Goal: Task Accomplishment & Management: Manage account settings

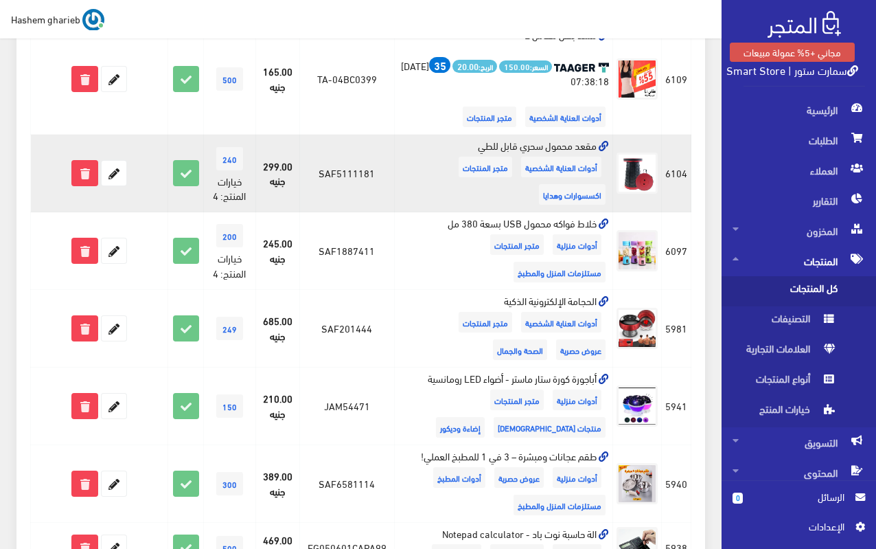
scroll to position [549, 0]
click at [113, 174] on icon at bounding box center [114, 173] width 25 height 25
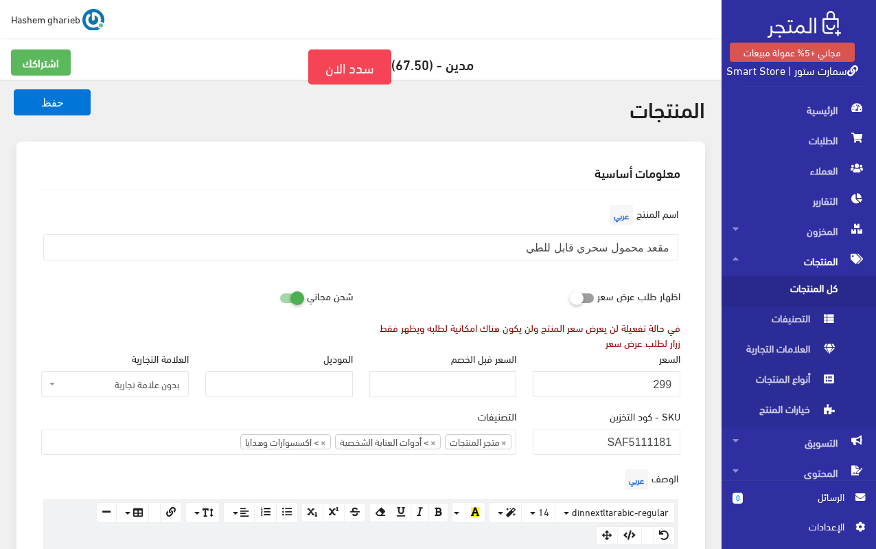
scroll to position [687, 0]
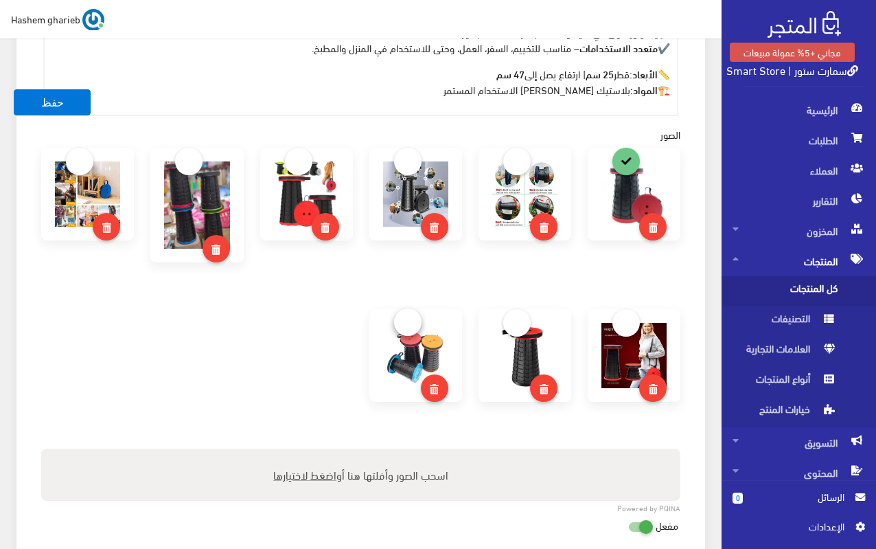
click at [411, 323] on link at bounding box center [407, 321] width 27 height 27
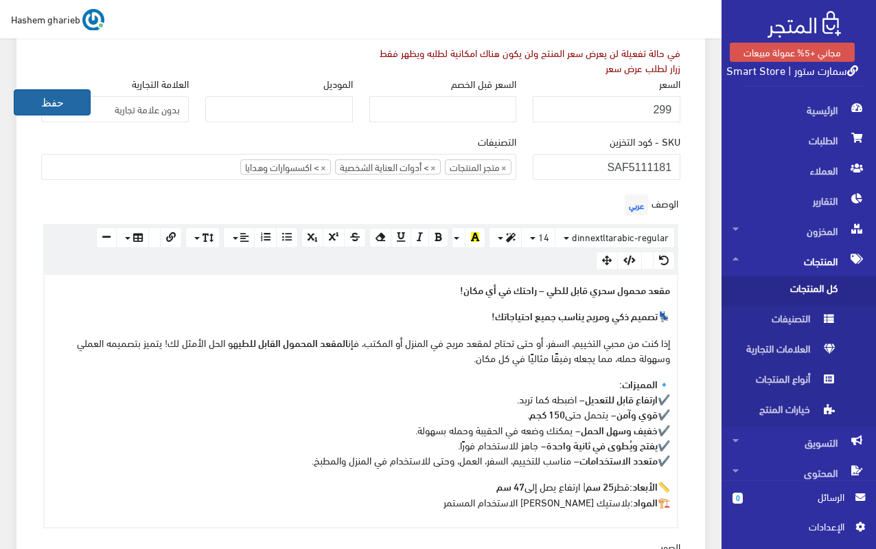
click at [43, 102] on button "حفظ" at bounding box center [52, 102] width 77 height 26
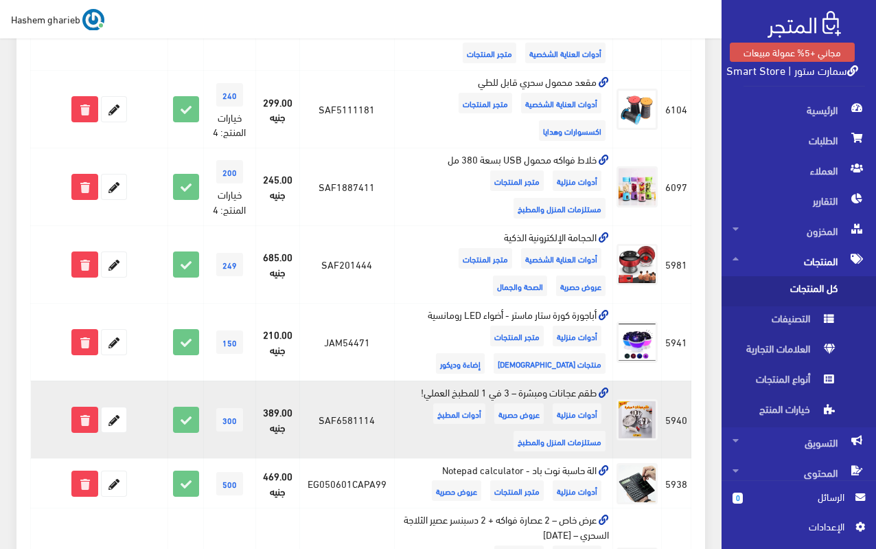
scroll to position [687, 0]
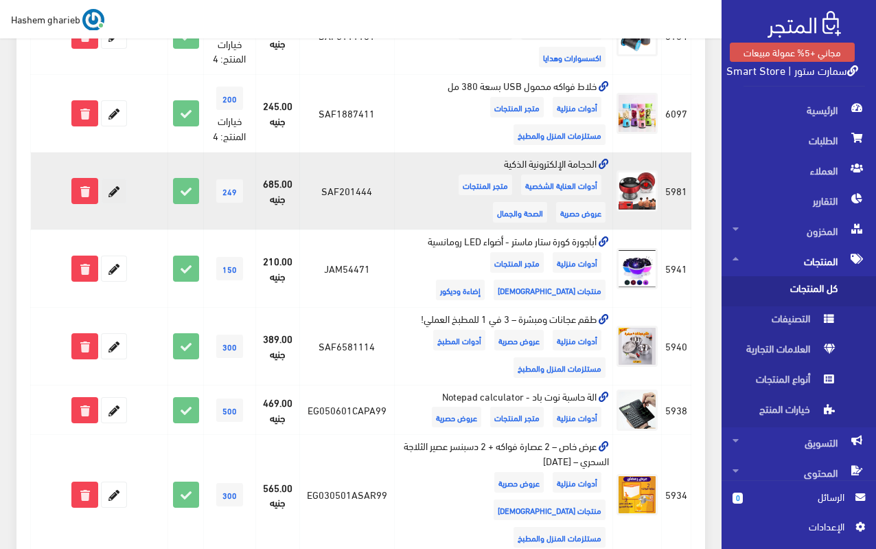
click at [119, 190] on icon at bounding box center [114, 191] width 25 height 25
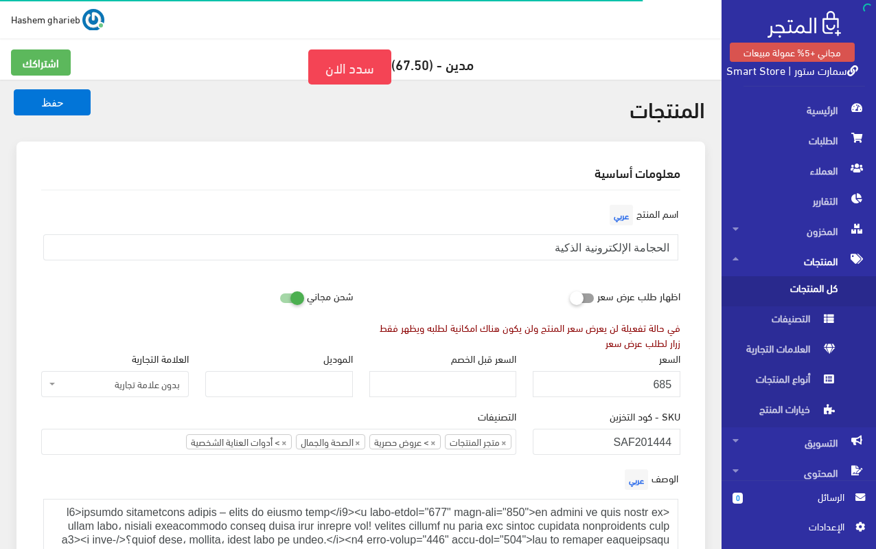
select select "28"
select select
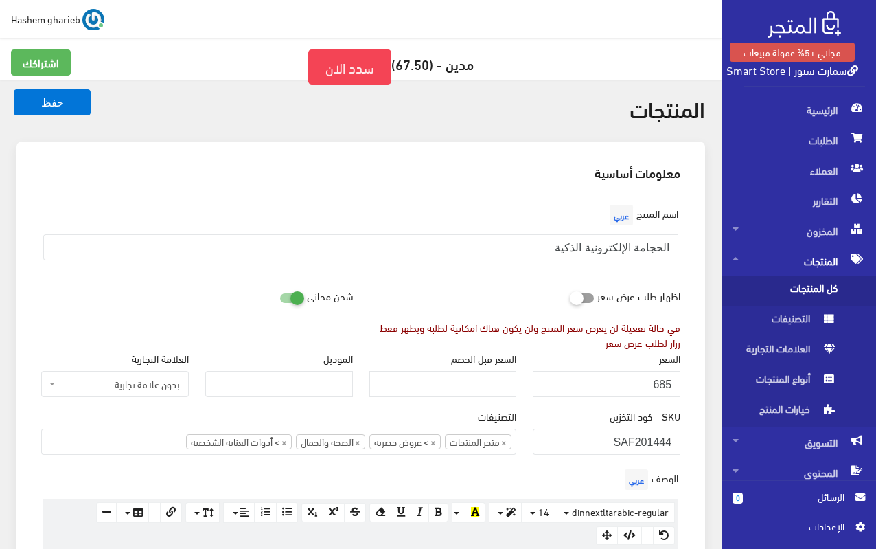
scroll to position [69, 0]
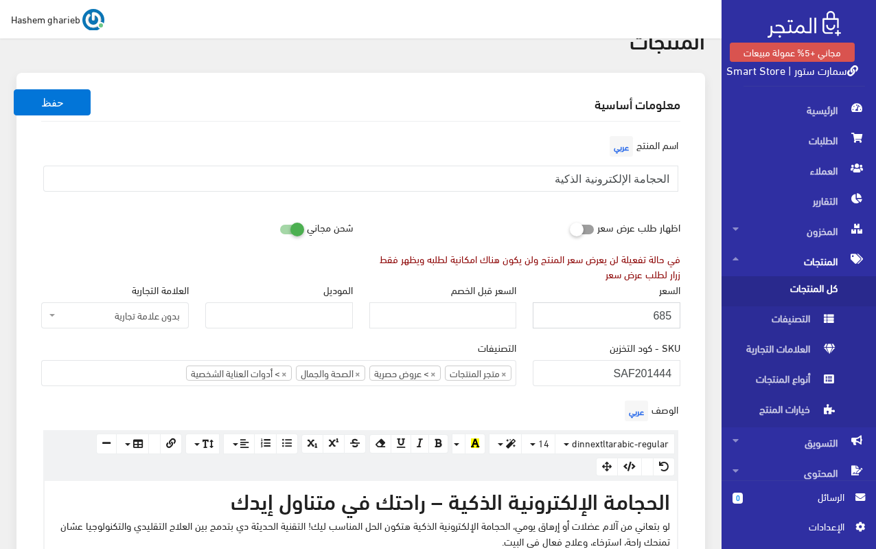
drag, startPoint x: 640, startPoint y: 315, endPoint x: 687, endPoint y: 317, distance: 46.8
click at [687, 317] on div "السعر 685" at bounding box center [607, 311] width 164 height 58
type input "745"
click at [685, 317] on div "السعر 745" at bounding box center [607, 311] width 164 height 58
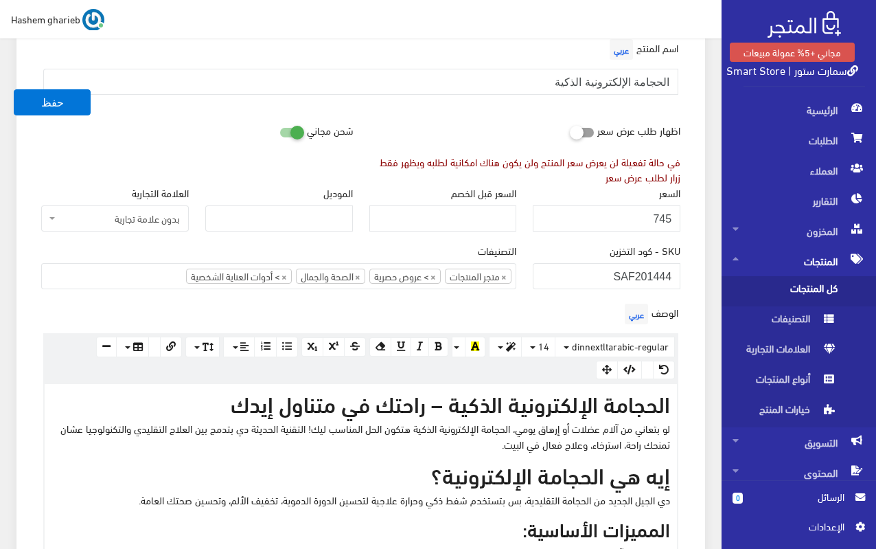
scroll to position [137, 0]
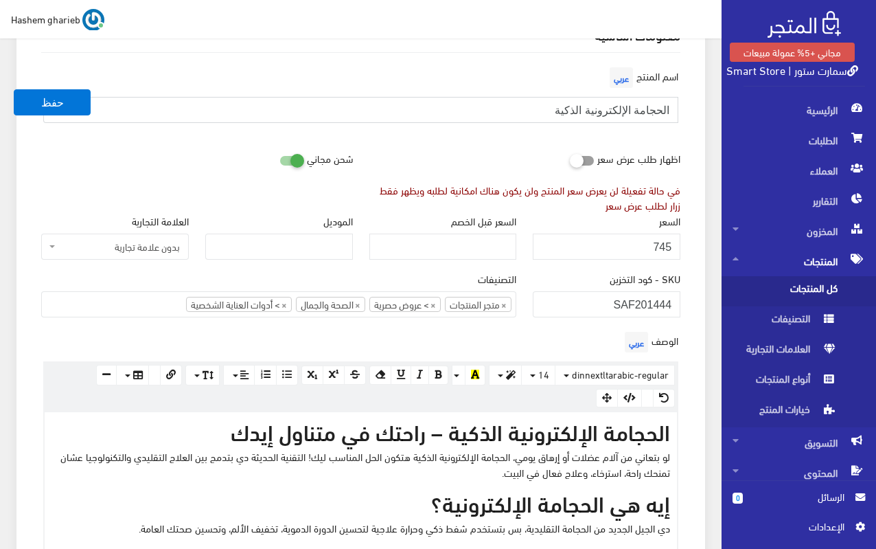
drag, startPoint x: 545, startPoint y: 110, endPoint x: 684, endPoint y: 107, distance: 138.8
click at [684, 107] on div "اسم المنتج عربي الحجامة الإلكترونية الذكية" at bounding box center [361, 99] width 656 height 70
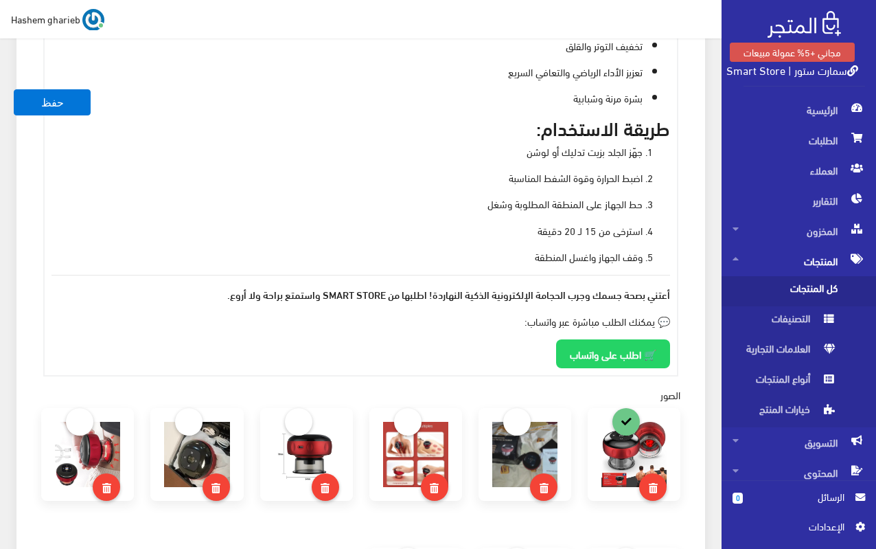
scroll to position [1168, 0]
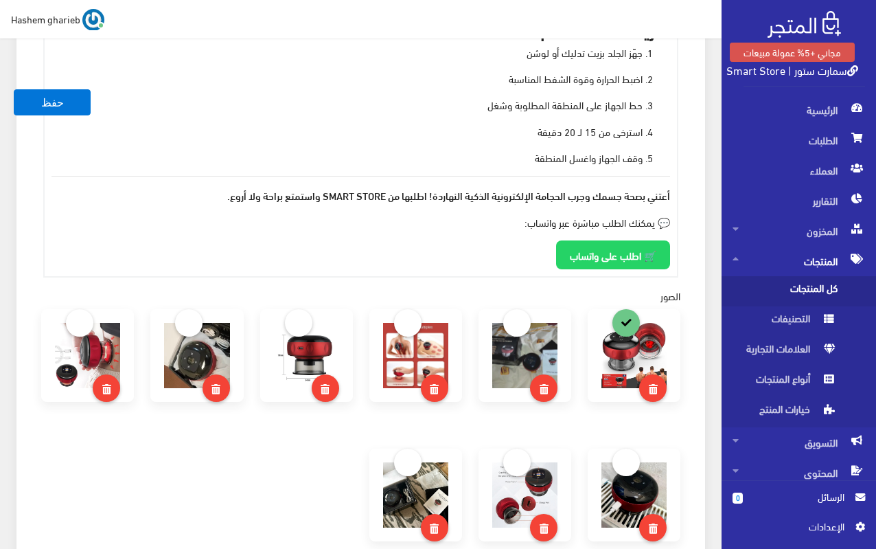
click at [405, 145] on ol "جهّز الجلد بزيت تدليك أو لوشن اضبط الحرارة وقوة الشفط المناسبة حط الجهاز على ال…" at bounding box center [361, 105] width 619 height 121
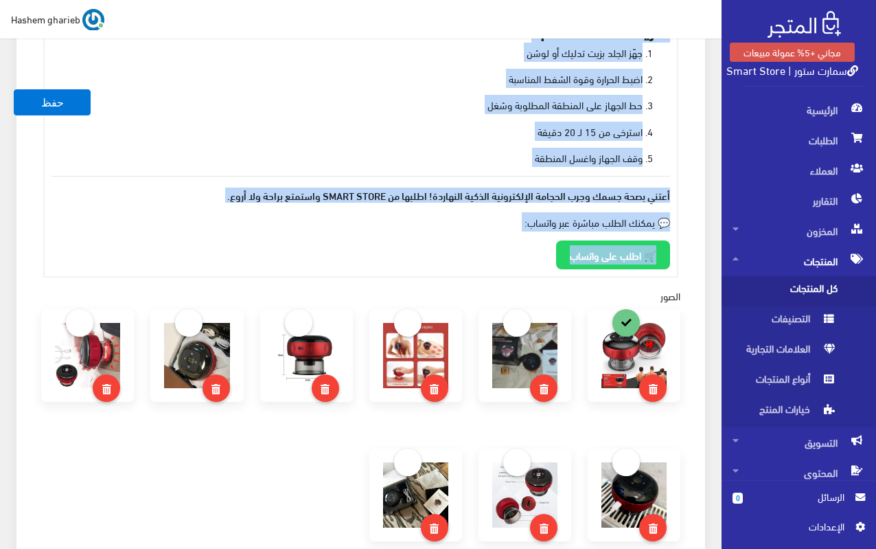
copy div "الحجامة الإلكترونية الذكية – راحتك في متناول إيدك لو بتعاني من آلام عضلات أو إر…"
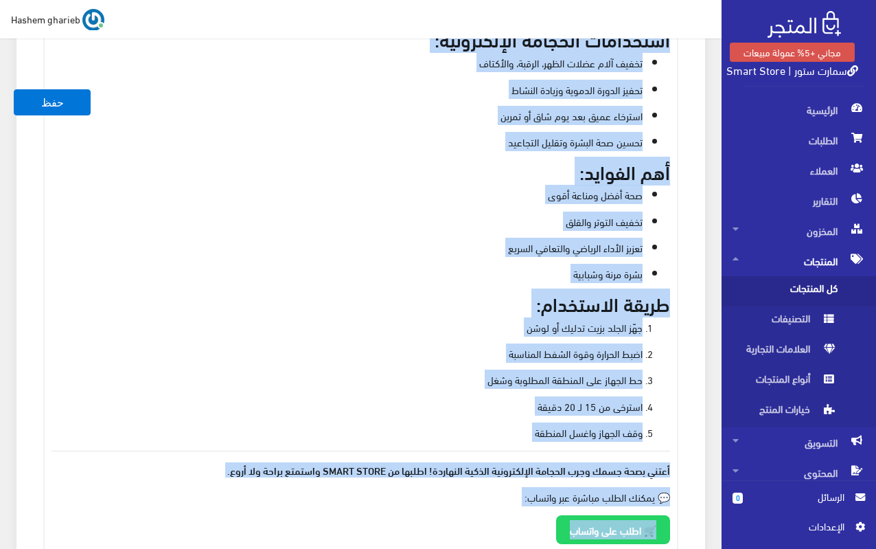
click at [705, 200] on div "معلومات أساسية اسم المنتج عربي الحجامة الإلكترونية الذكية اظهار طلب عرض سعر في …" at bounding box center [360, 222] width 689 height 1947
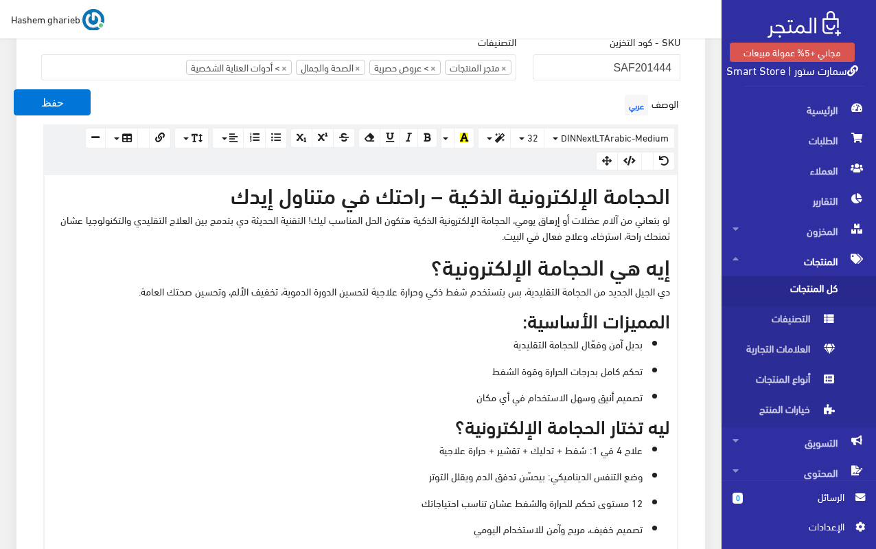
scroll to position [343, 0]
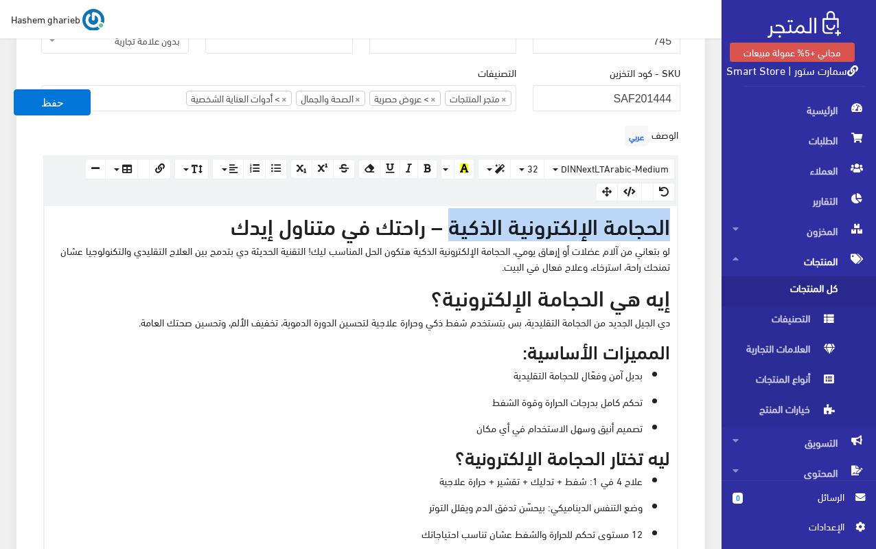
drag, startPoint x: 453, startPoint y: 222, endPoint x: 695, endPoint y: 218, distance: 241.8
copy h2 "الحجامة الإلكترونية الذكية"
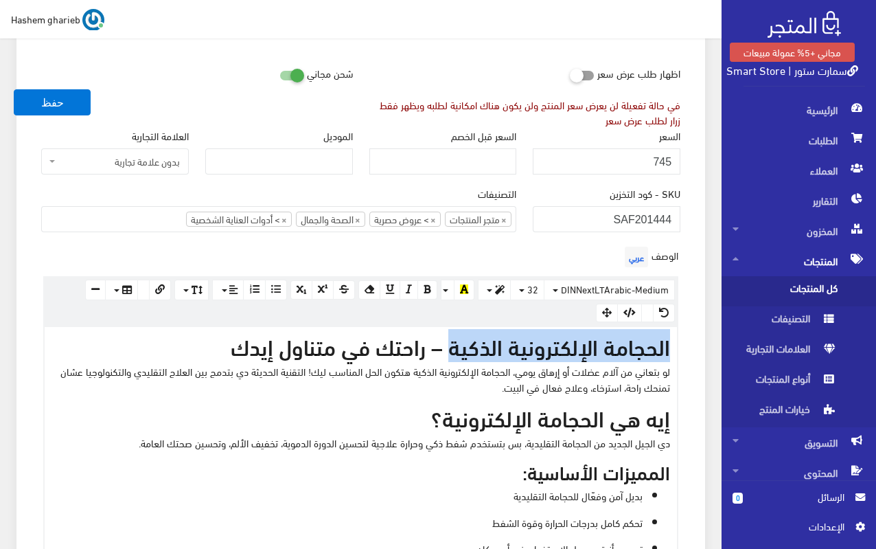
scroll to position [69, 0]
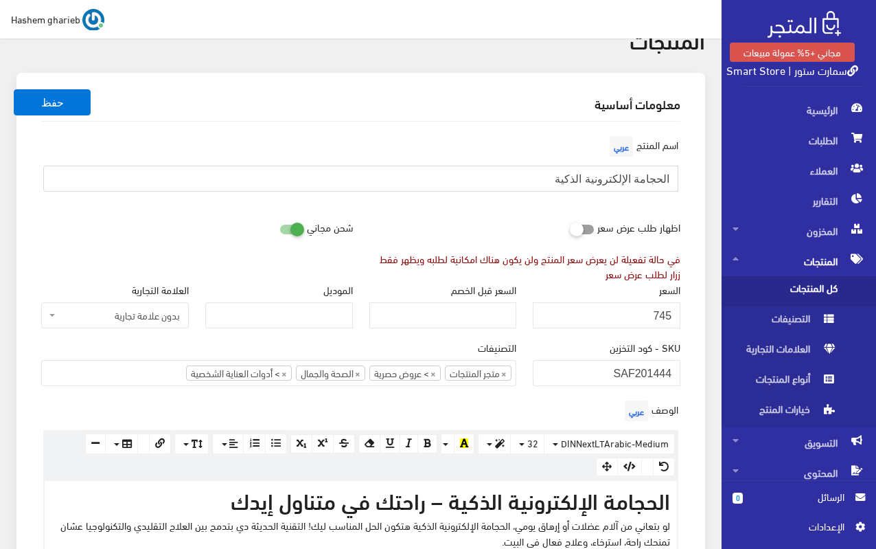
drag, startPoint x: 495, startPoint y: 175, endPoint x: 720, endPoint y: 175, distance: 226.0
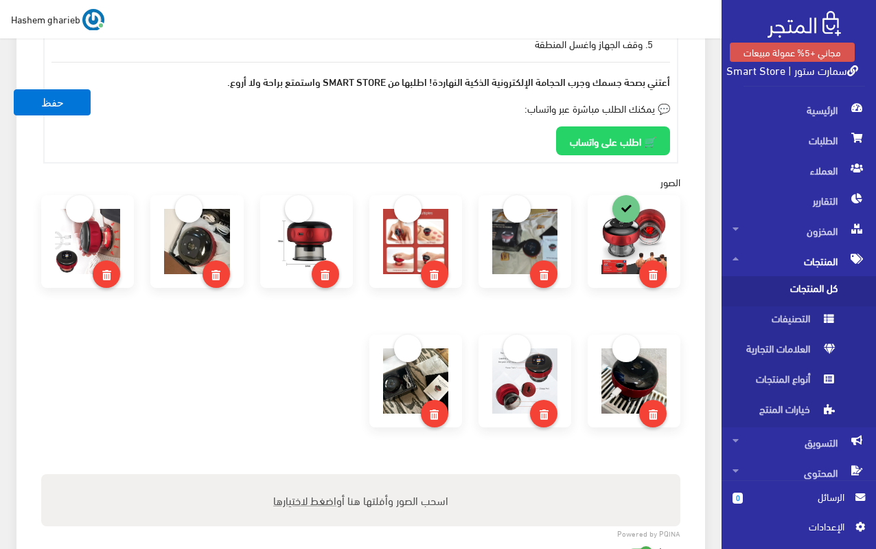
scroll to position [1305, 0]
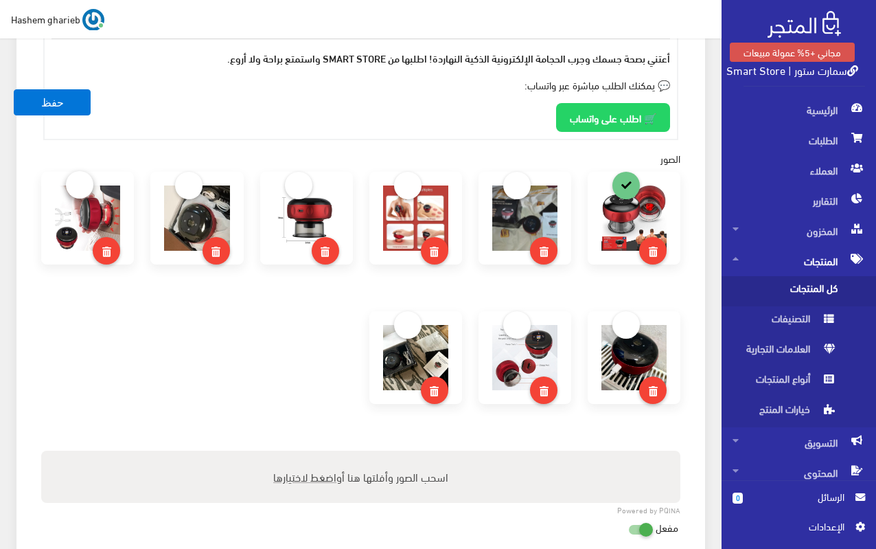
click at [85, 187] on link at bounding box center [79, 184] width 27 height 27
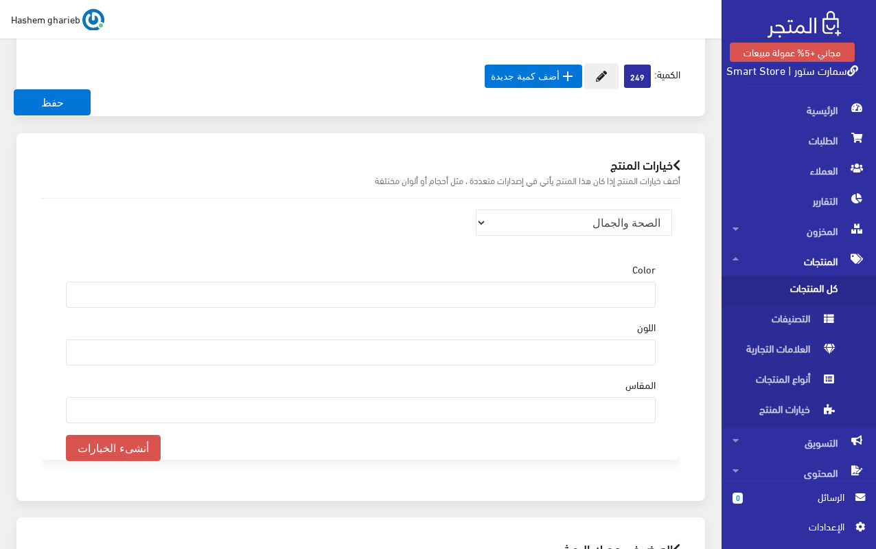
scroll to position [2080, 0]
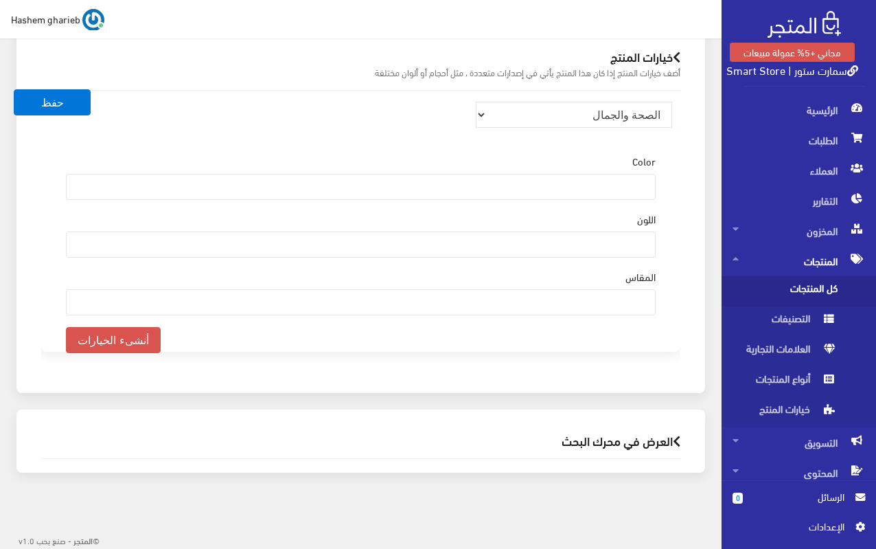
click at [533, 190] on ul at bounding box center [361, 185] width 589 height 22
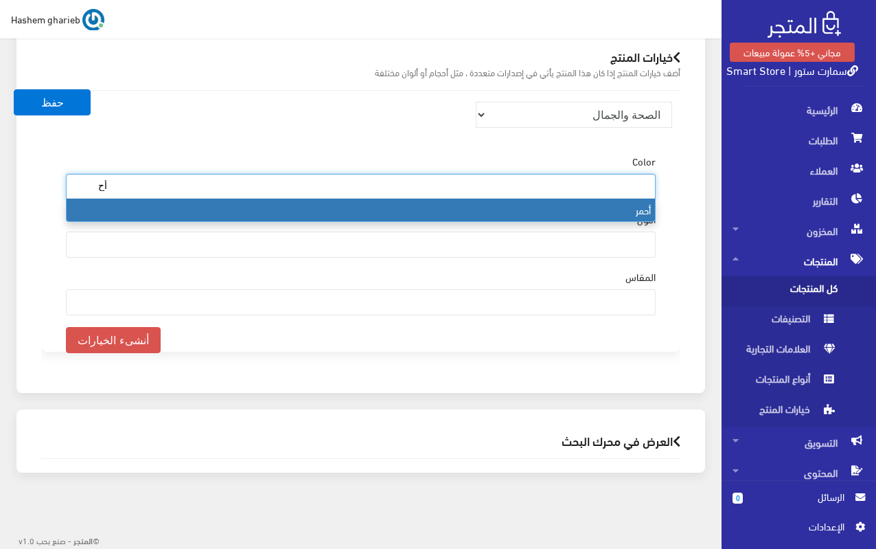
type input "أح"
select select "159"
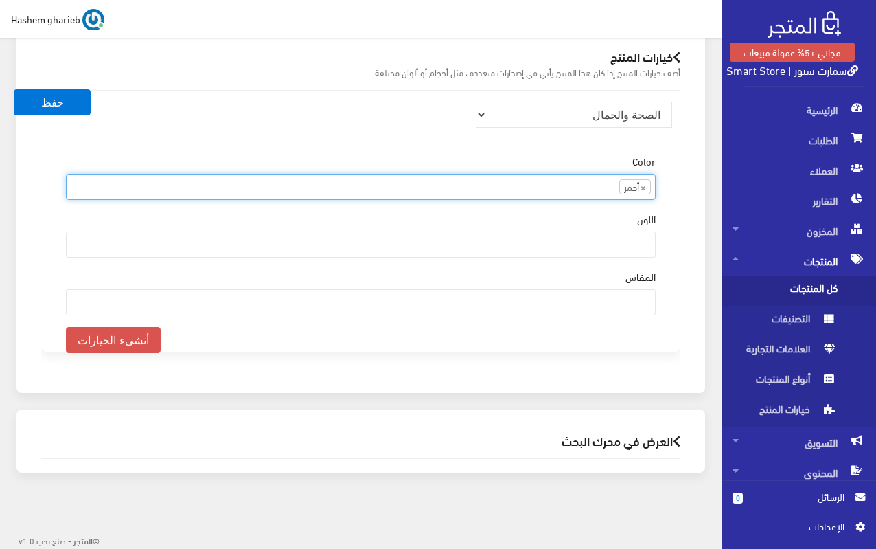
scroll to position [692, 0]
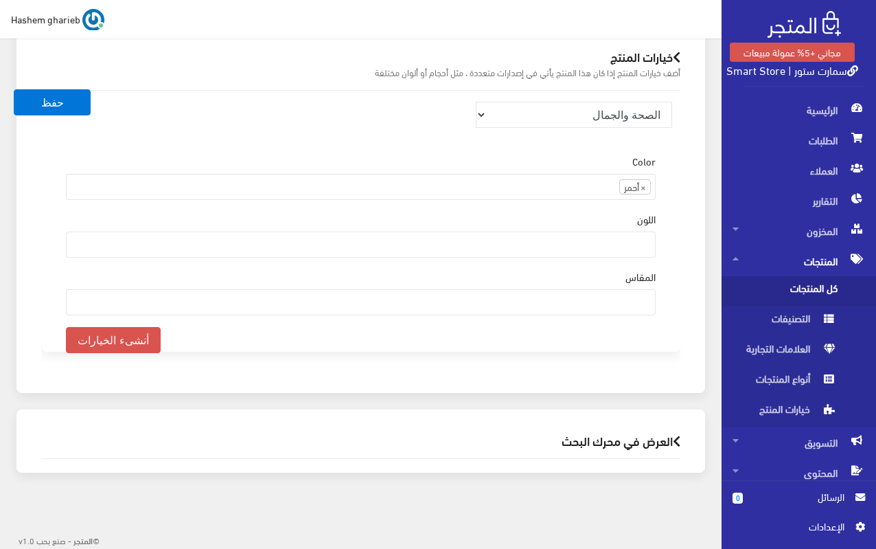
click at [690, 257] on div "منتجات ترفيهية الكترونيات اكسسوارات الهواتف الصحة والجمال تحف ومقتنيات موضة وأز…" at bounding box center [360, 235] width 661 height 288
click at [584, 440] on h2 "العرض في محرك البحث" at bounding box center [360, 440] width 639 height 13
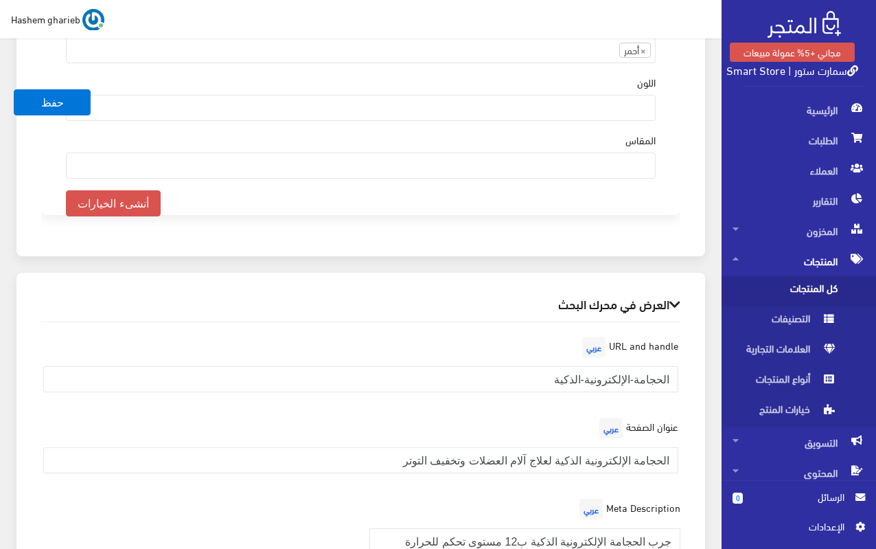
scroll to position [2218, 0]
click at [107, 202] on button "أنشىء الخيارات" at bounding box center [113, 203] width 95 height 26
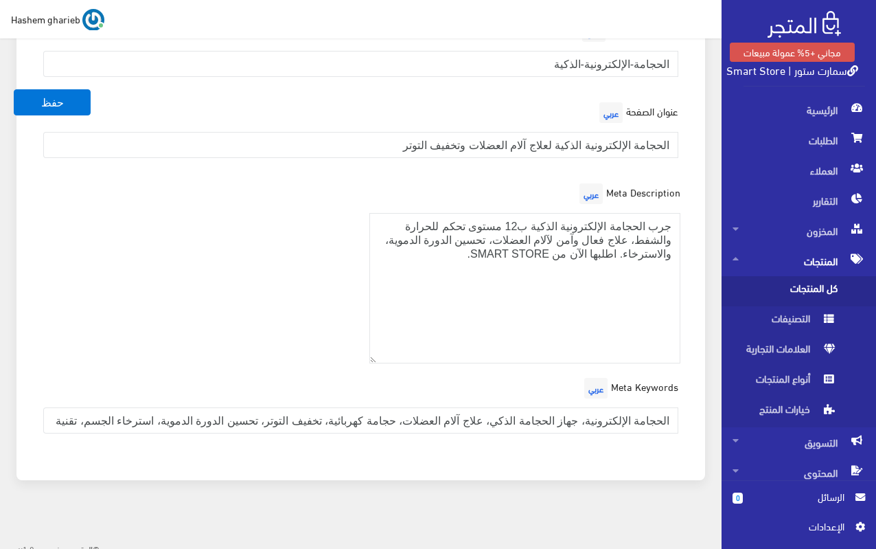
scroll to position [2540, 0]
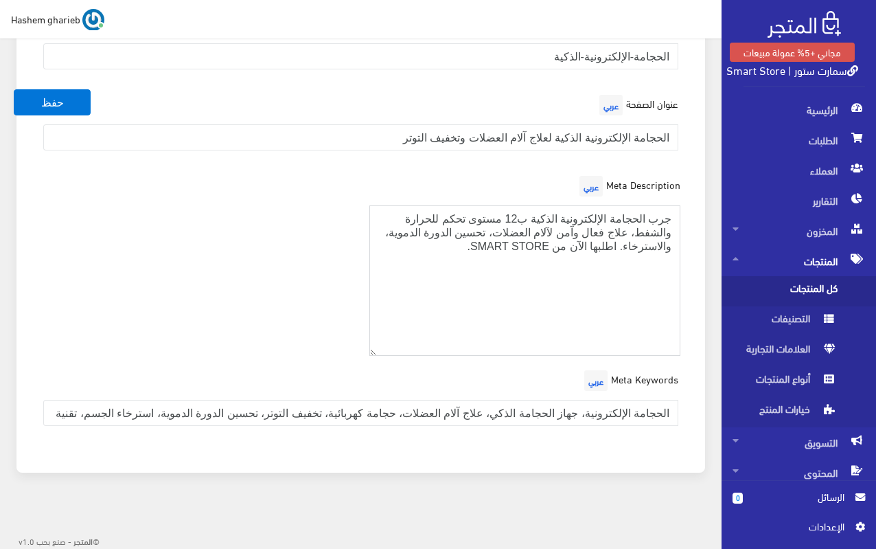
drag, startPoint x: 486, startPoint y: 244, endPoint x: 553, endPoint y: 251, distance: 67.7
click at [553, 251] on textarea "جرب الحجامة الإلكترونية الذكية ب12 مستوى تحكم للحرارة والشفط، علاج فعال وآمن لآ…" at bounding box center [526, 280] width 312 height 150
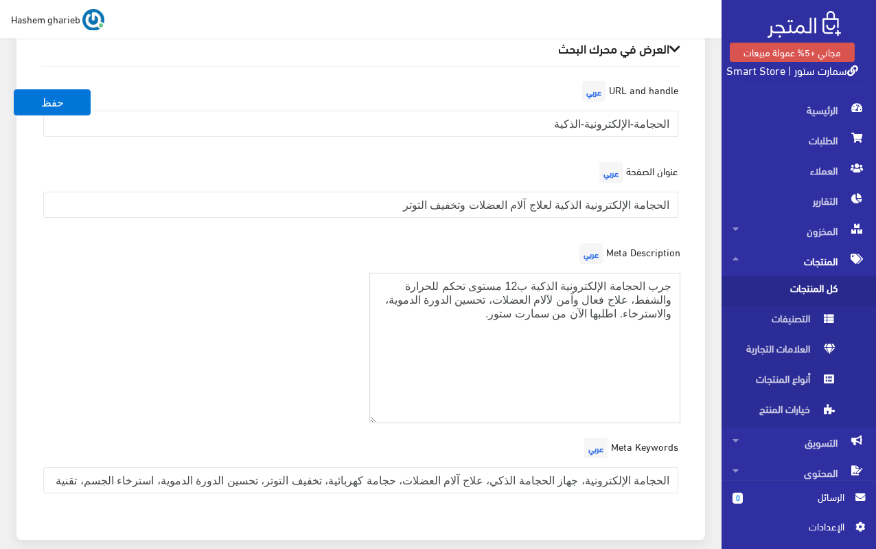
scroll to position [2402, 0]
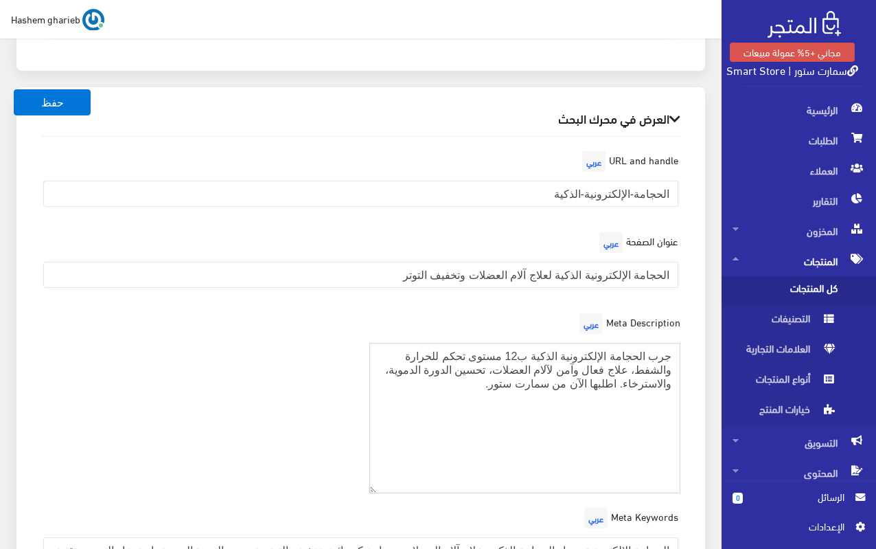
type textarea "جرب الحجامة الإلكترونية الذكية ب12 مستوى تحكم للحرارة والشفط، علاج فعال وآمن لآ…"
drag, startPoint x: 523, startPoint y: 185, endPoint x: 720, endPoint y: 185, distance: 196.4
paste input "hijama-elektronya-zekya-smart-cupping"
type input "hijama-elektronya-zekya-smart-cupping"
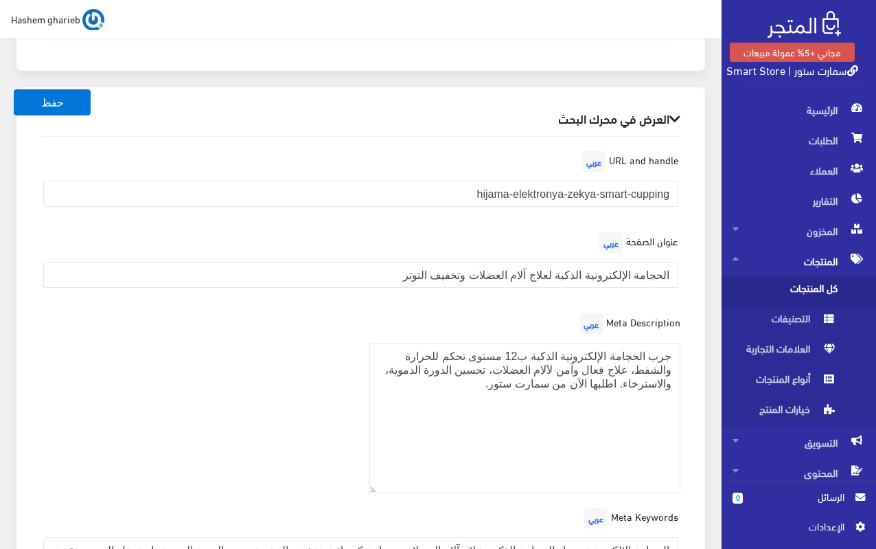
click at [701, 207] on div "العرض في محرك البحث URL and handle عربي hijama-elektronya-zekya-smart-cupping ع…" at bounding box center [360, 348] width 689 height 523
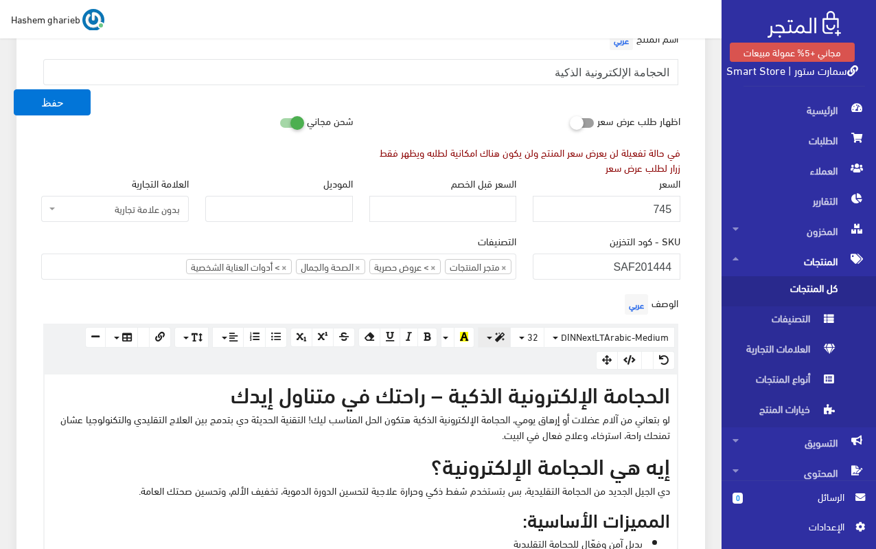
scroll to position [273, 0]
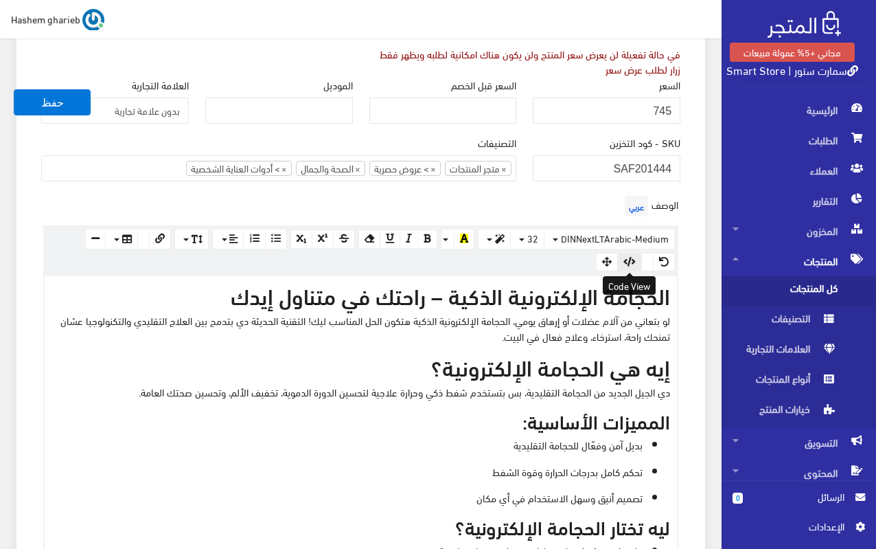
click at [628, 262] on icon "button" at bounding box center [630, 262] width 12 height 10
type textarea "<h2>الحجامة الإلكترونية الذكية – راحتك في متناول إيدك</h2> <p data-start="209" …"
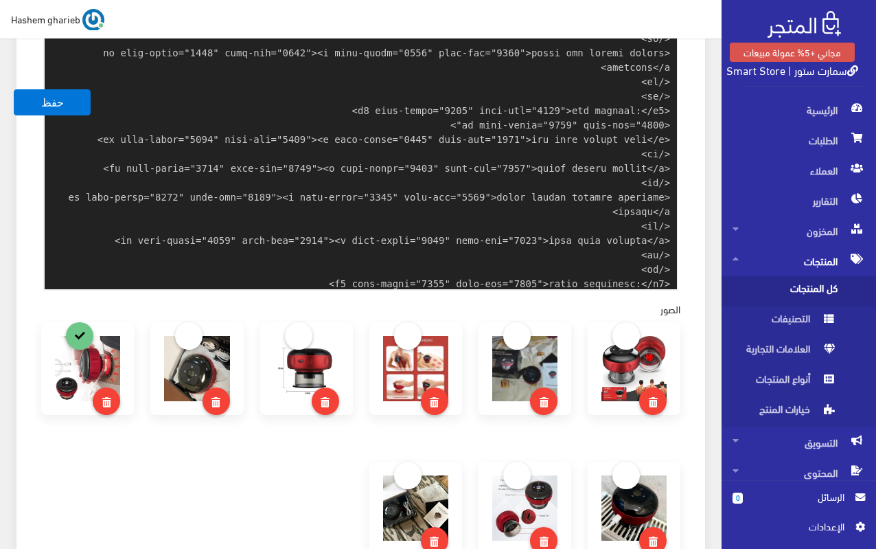
scroll to position [0, 0]
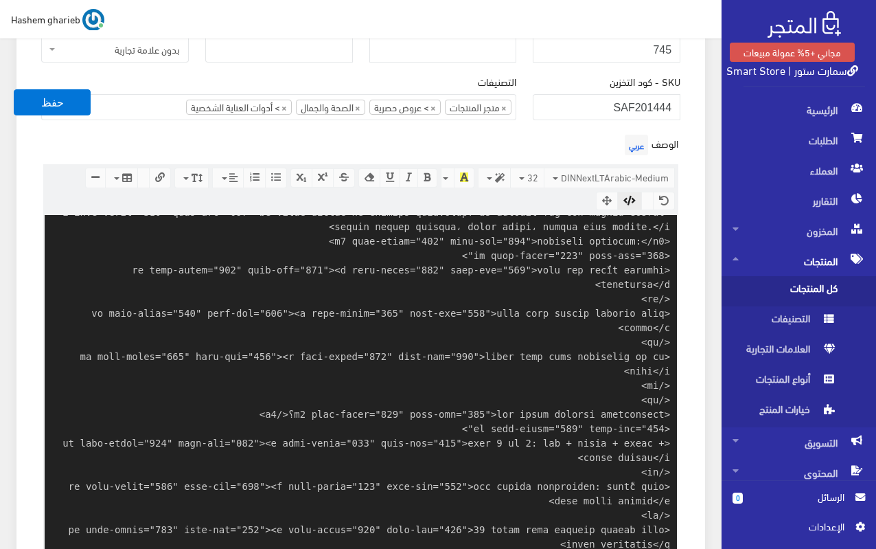
scroll to position [330, 0]
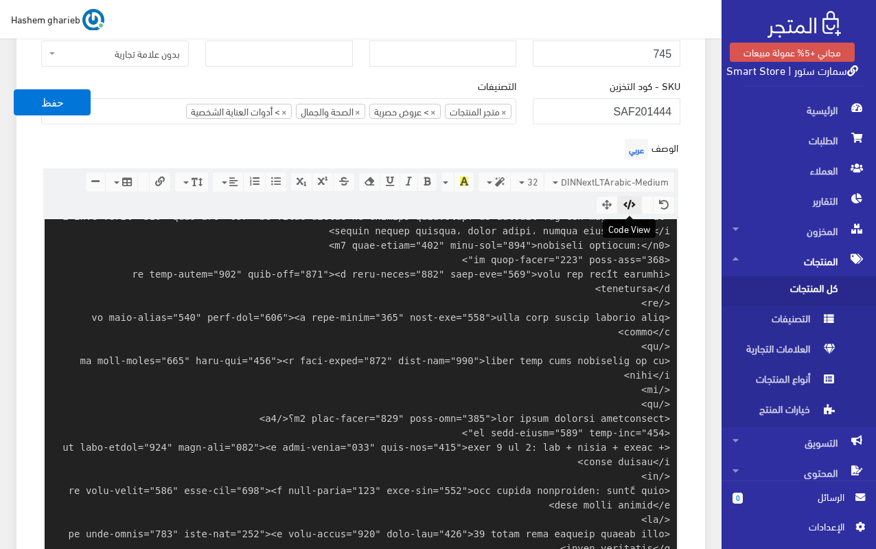
click at [631, 204] on icon "button" at bounding box center [630, 205] width 12 height 10
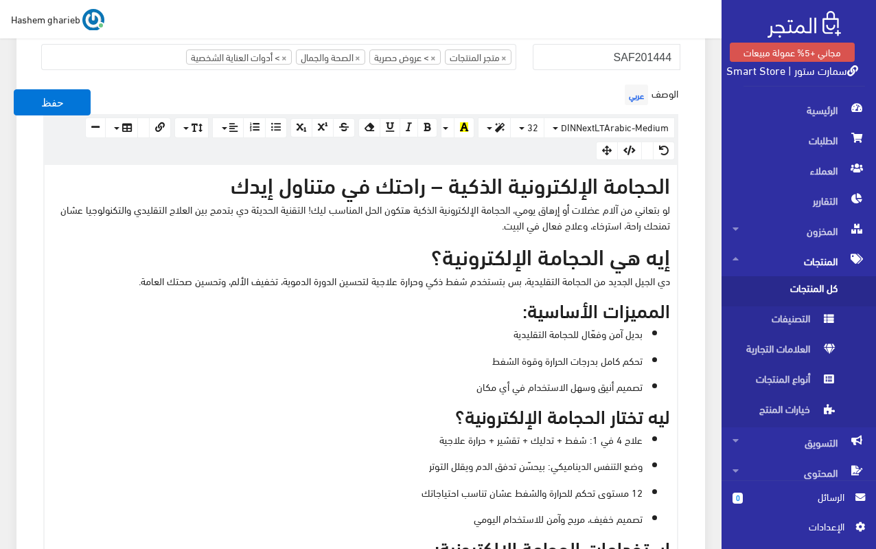
scroll to position [399, 0]
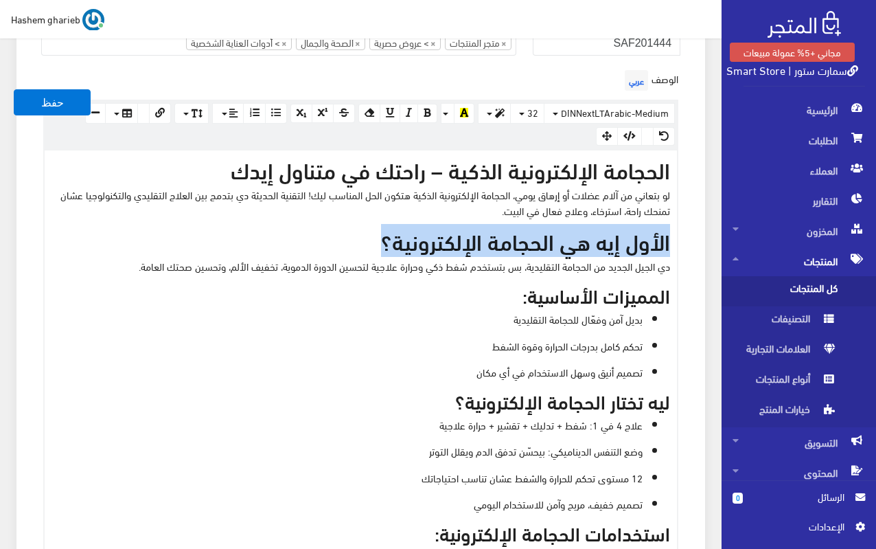
drag, startPoint x: 370, startPoint y: 234, endPoint x: 689, endPoint y: 240, distance: 318.7
click at [689, 240] on div "الوصف عربي × Insert Image Select from files Image URL Insert Image × Insert Lin…" at bounding box center [361, 556] width 656 height 979
click at [496, 113] on button "button" at bounding box center [494, 113] width 33 height 21
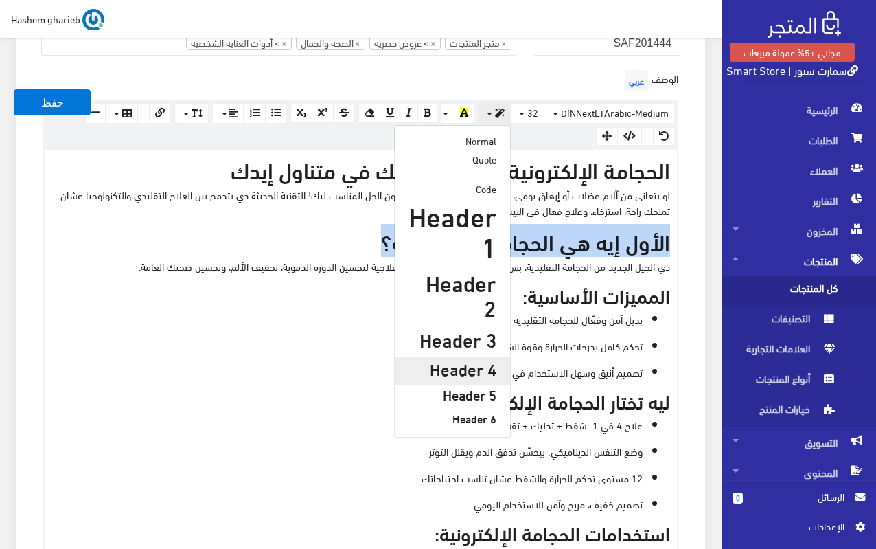
click at [469, 359] on h4 "Header 4" at bounding box center [453, 368] width 88 height 18
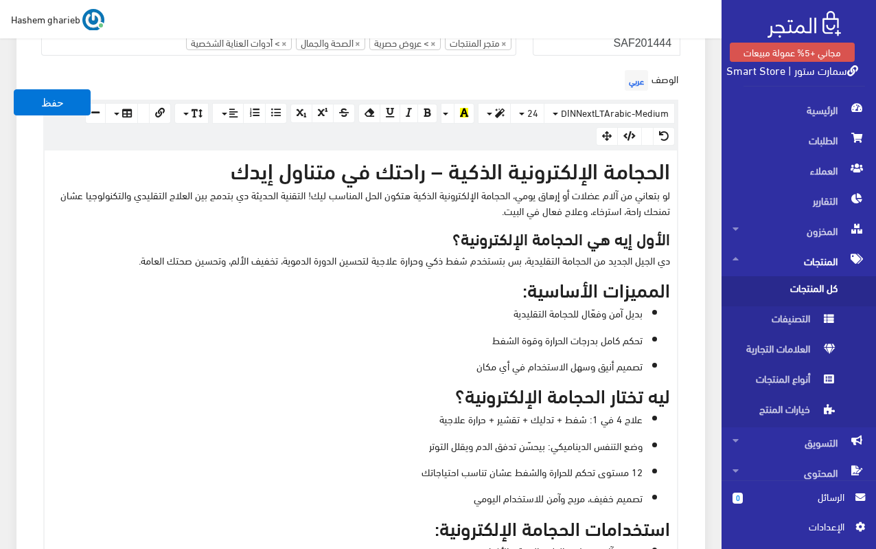
click at [508, 285] on h3 "المميزات الأساسية:" at bounding box center [361, 288] width 619 height 21
drag, startPoint x: 504, startPoint y: 290, endPoint x: 716, endPoint y: 291, distance: 211.5
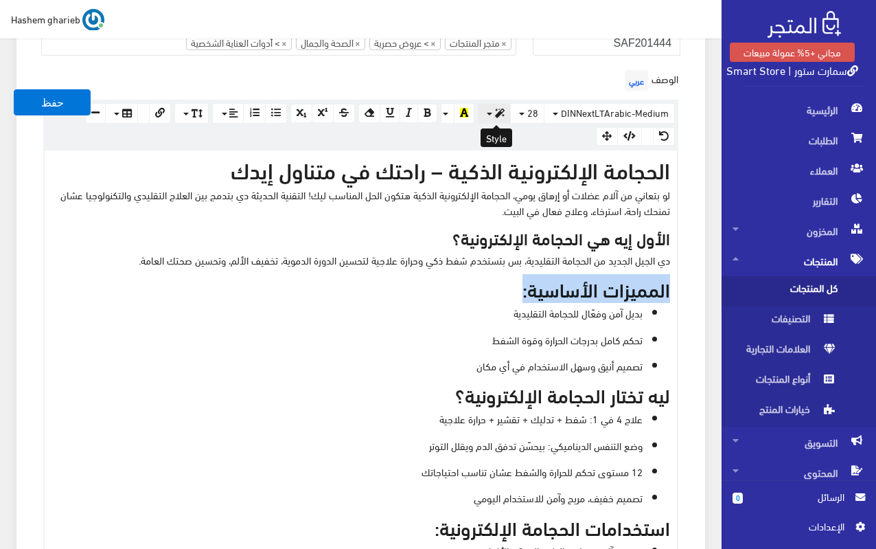
click at [492, 120] on button "button" at bounding box center [494, 113] width 33 height 21
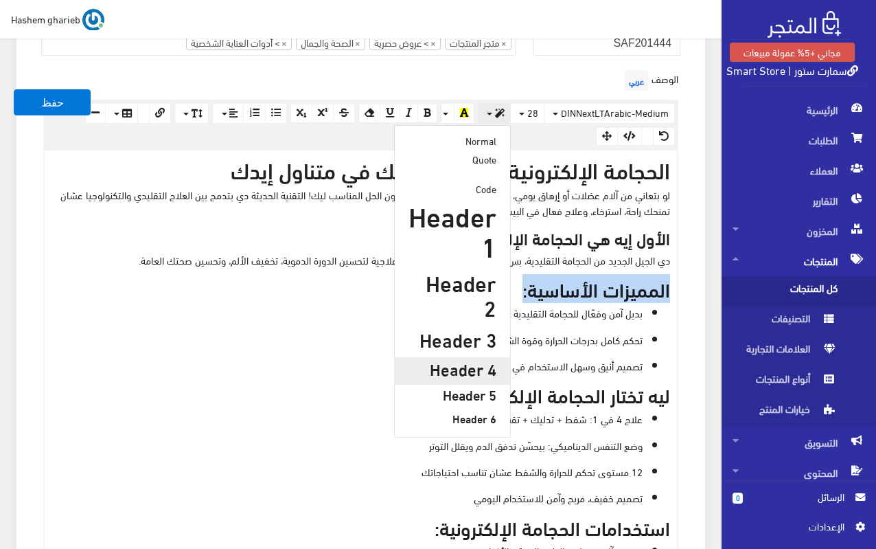
click at [479, 359] on h4 "Header 4" at bounding box center [453, 368] width 88 height 18
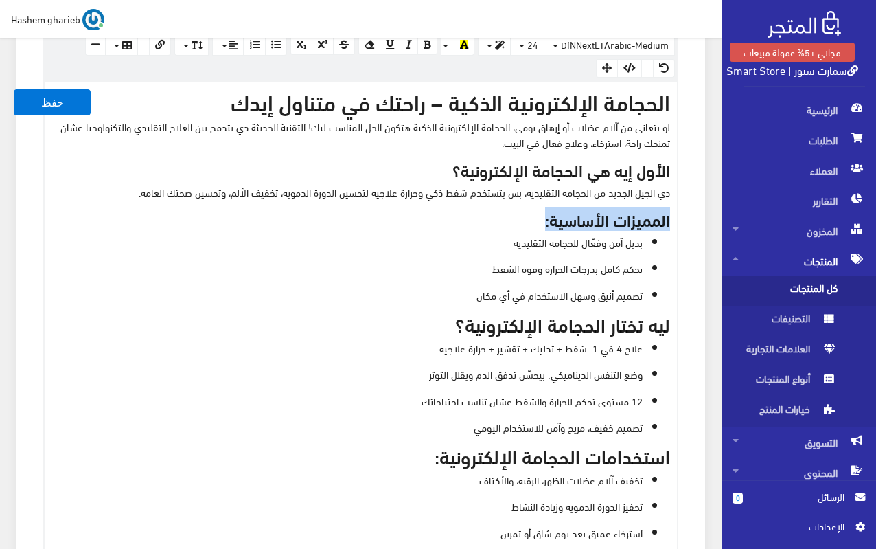
scroll to position [468, 0]
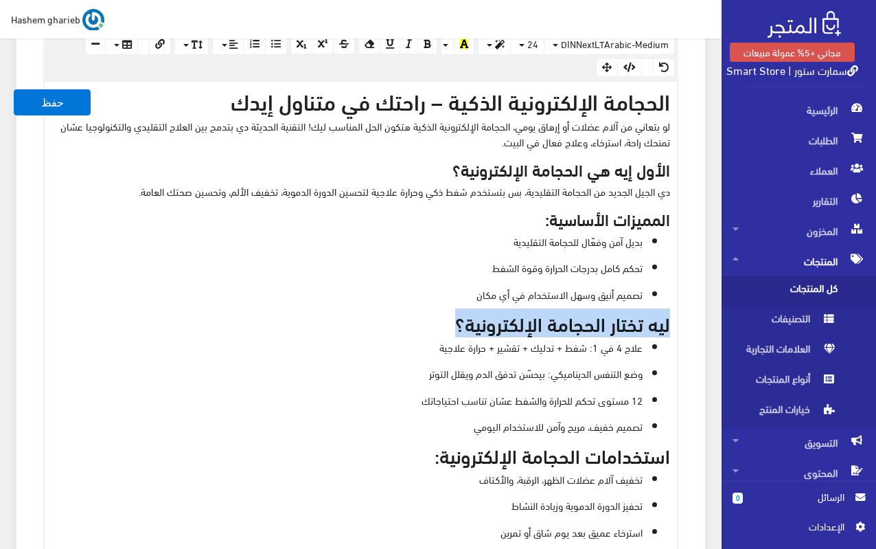
drag, startPoint x: 446, startPoint y: 324, endPoint x: 686, endPoint y: 319, distance: 240.4
click at [686, 319] on div "الوصف عربي × Insert Image Select from files Image URL Insert Image × Insert Lin…" at bounding box center [361, 483] width 656 height 970
click at [505, 44] on icon "button" at bounding box center [500, 45] width 10 height 10
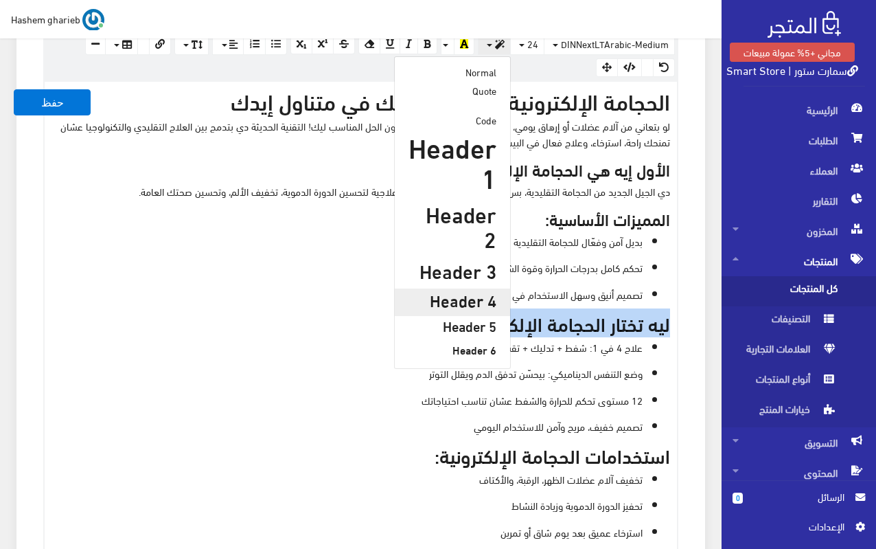
click at [465, 291] on h4 "Header 4" at bounding box center [453, 300] width 88 height 18
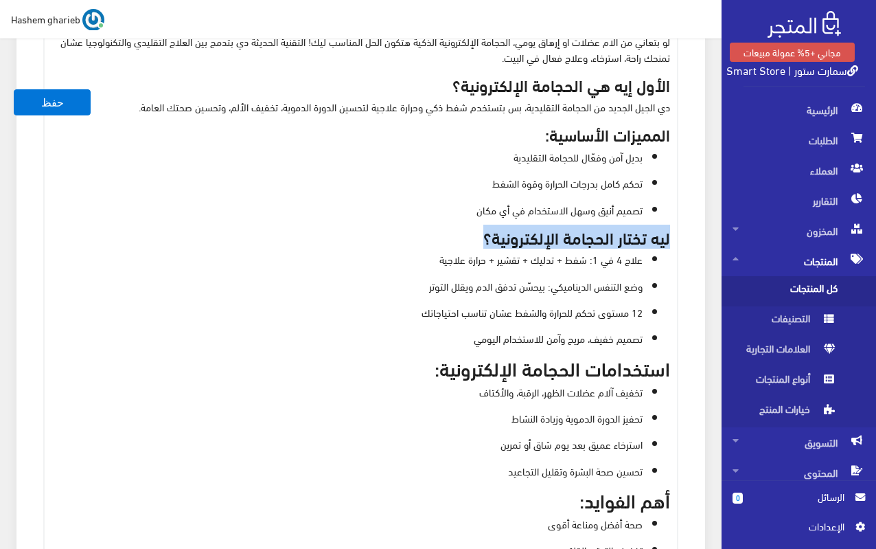
scroll to position [674, 0]
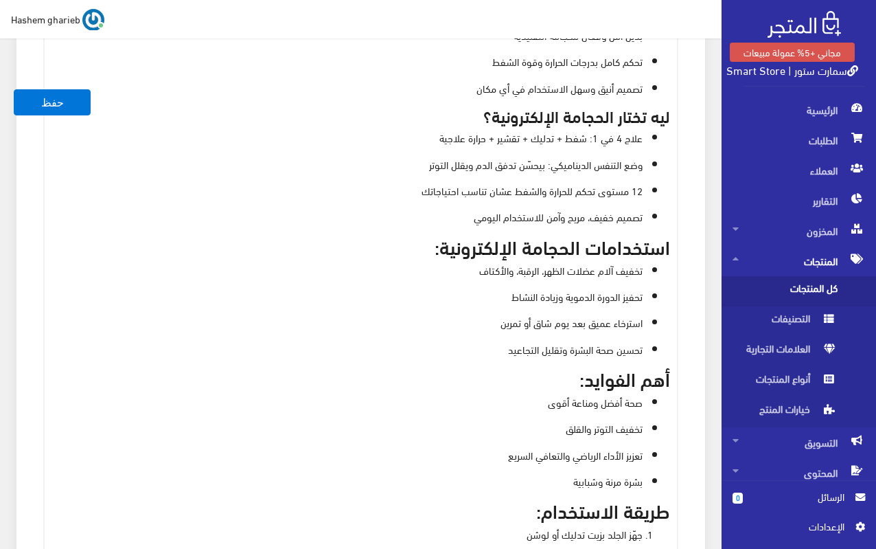
click at [422, 249] on h3 "استخدامات الحجامة الإلكترونية:" at bounding box center [361, 246] width 619 height 21
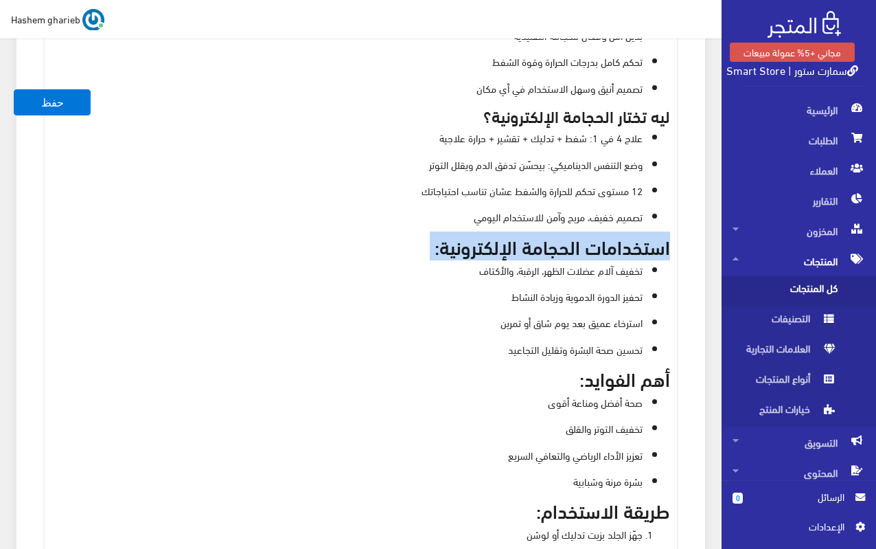
drag, startPoint x: 422, startPoint y: 249, endPoint x: 672, endPoint y: 243, distance: 250.1
click at [672, 243] on div "الحجامة الإلكترونية الذكية – راحتك في متناول إيدك لو بتعاني من آلام عضلات أو إر…" at bounding box center [361, 317] width 633 height 882
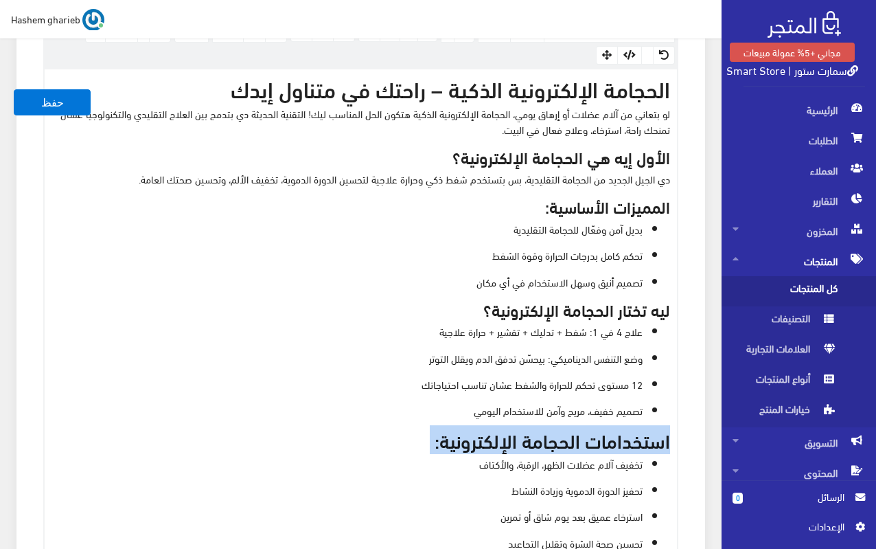
scroll to position [468, 0]
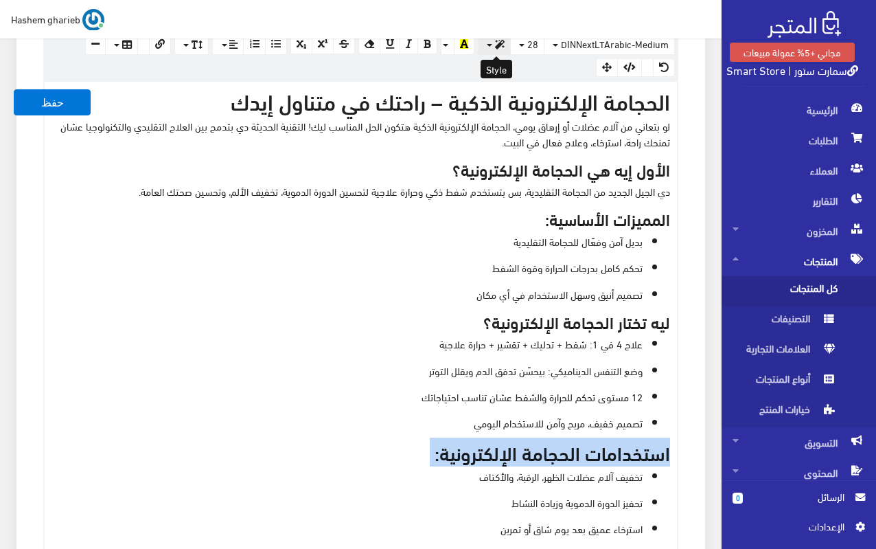
click at [497, 45] on icon "button" at bounding box center [500, 45] width 10 height 10
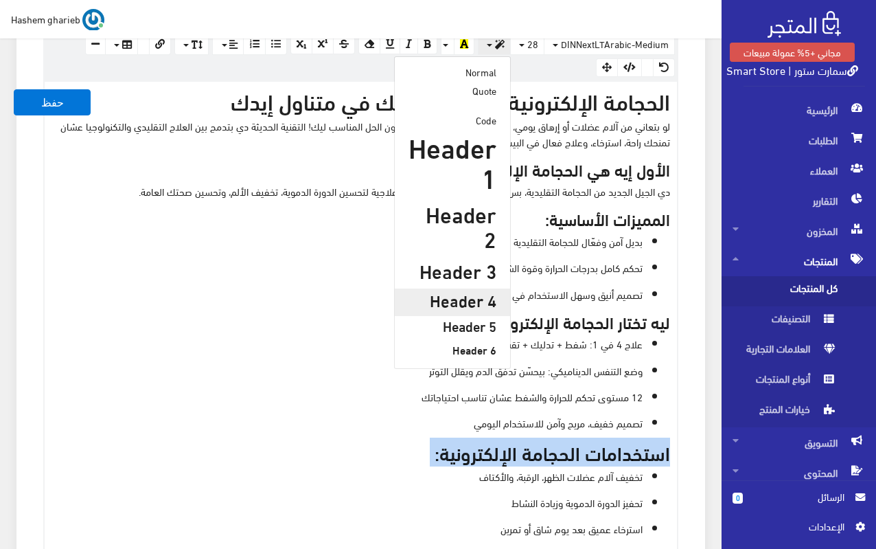
click at [464, 291] on h4 "Header 4" at bounding box center [453, 300] width 88 height 18
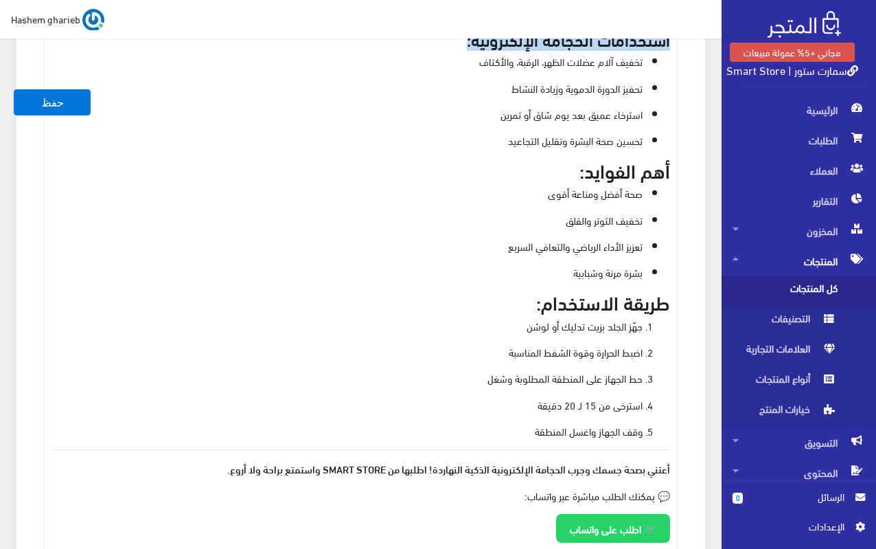
scroll to position [880, 0]
click at [557, 166] on h3 "أهم الفوايد:" at bounding box center [361, 169] width 619 height 21
click at [595, 171] on h3 "أهم الفوايد:" at bounding box center [361, 169] width 619 height 21
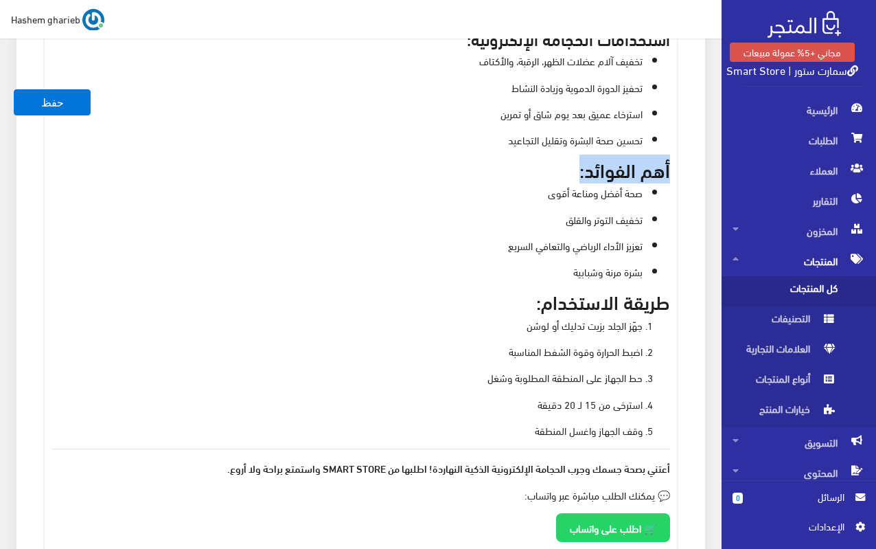
drag, startPoint x: 561, startPoint y: 176, endPoint x: 694, endPoint y: 172, distance: 132.6
click at [694, 172] on div "معلومات أساسية اسم المنتج عربي الحجامة الإلكترونية الذكية اظهار طلب عرض سعر في …" at bounding box center [360, 228] width 689 height 1932
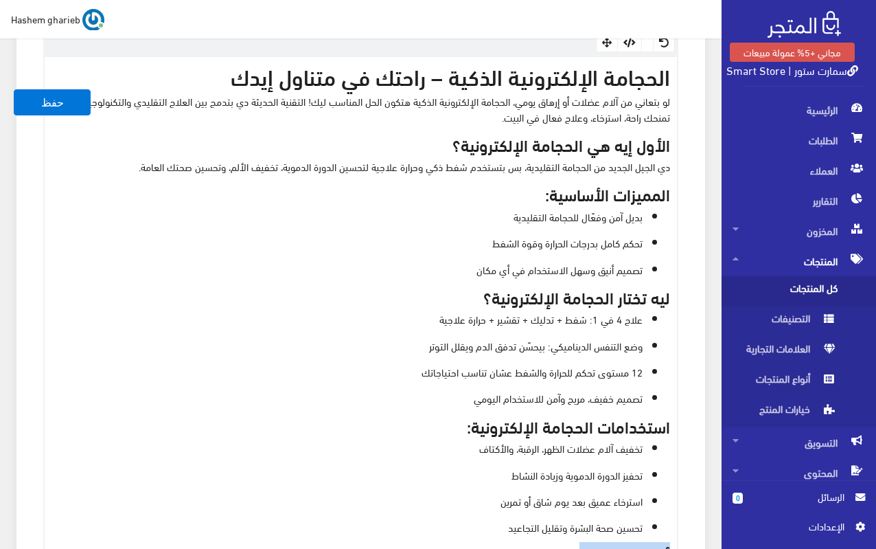
scroll to position [468, 0]
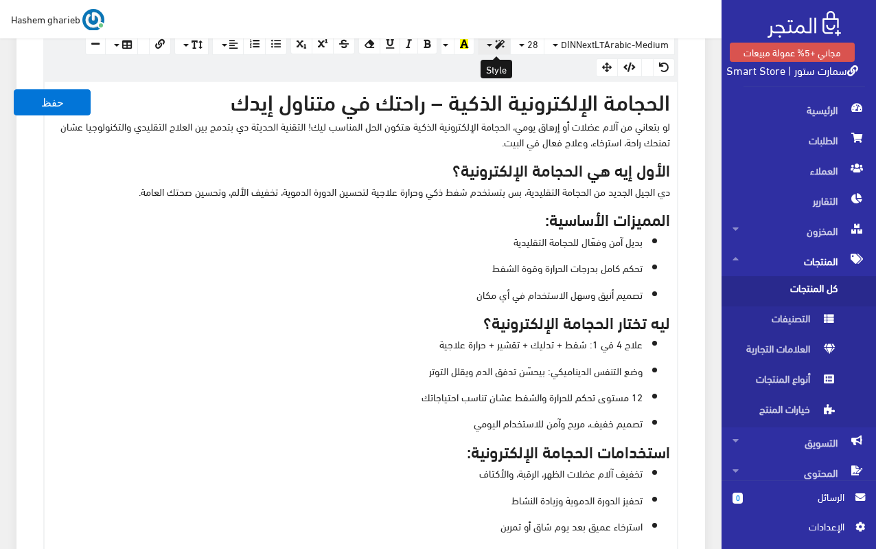
click at [499, 43] on icon "button" at bounding box center [500, 45] width 10 height 10
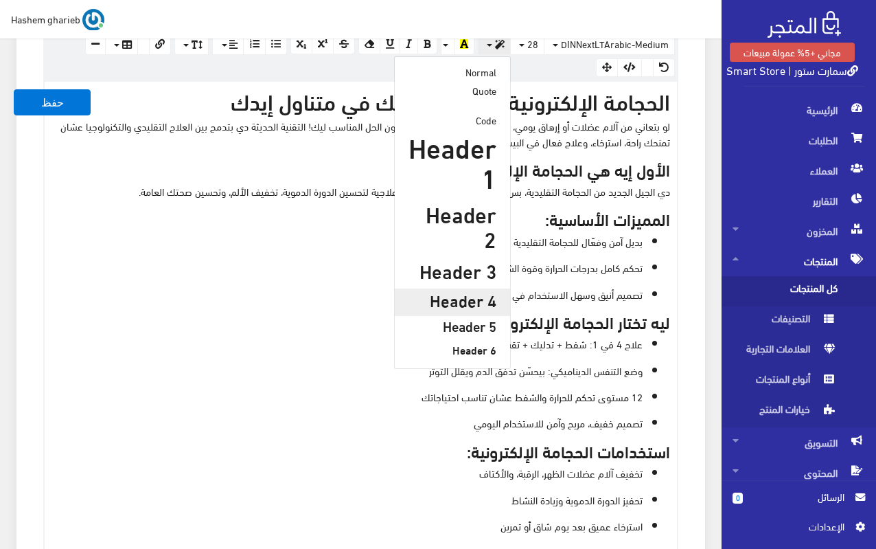
click at [473, 291] on h4 "Header 4" at bounding box center [453, 300] width 88 height 18
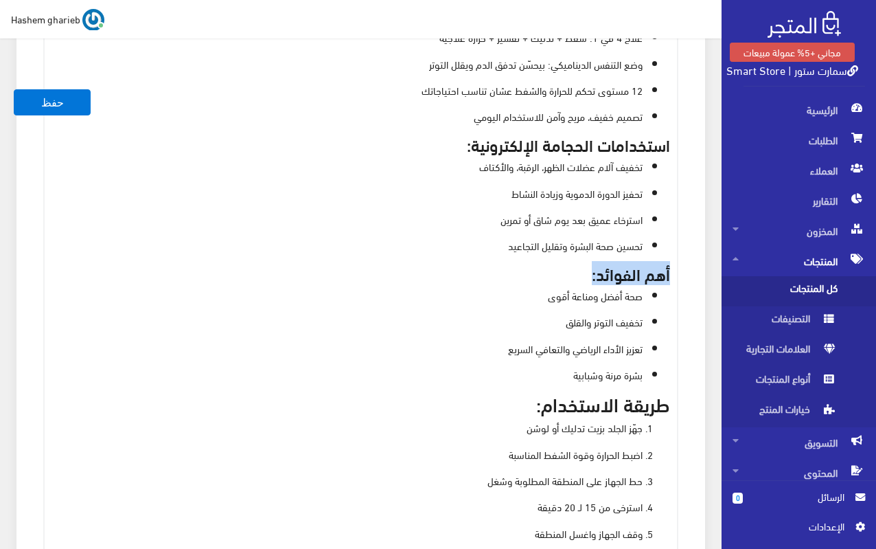
scroll to position [911, 0]
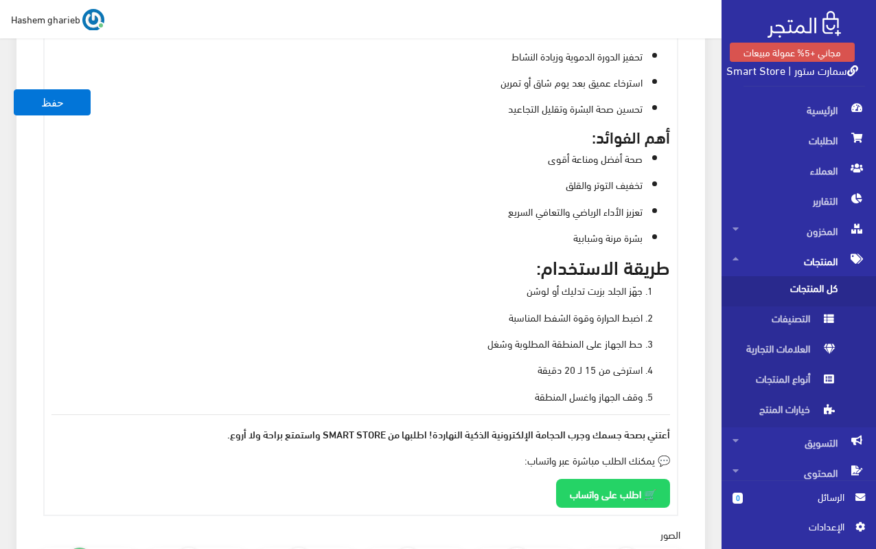
click at [510, 265] on h3 "طريقة الاستخدام:" at bounding box center [361, 265] width 619 height 21
drag, startPoint x: 513, startPoint y: 268, endPoint x: 709, endPoint y: 266, distance: 195.8
click at [709, 266] on div "معلومات أساسية اسم المنتج عربي الحجامة الإلكترونية الذكية اظهار طلب عرض سعر في …" at bounding box center [360, 203] width 705 height 1946
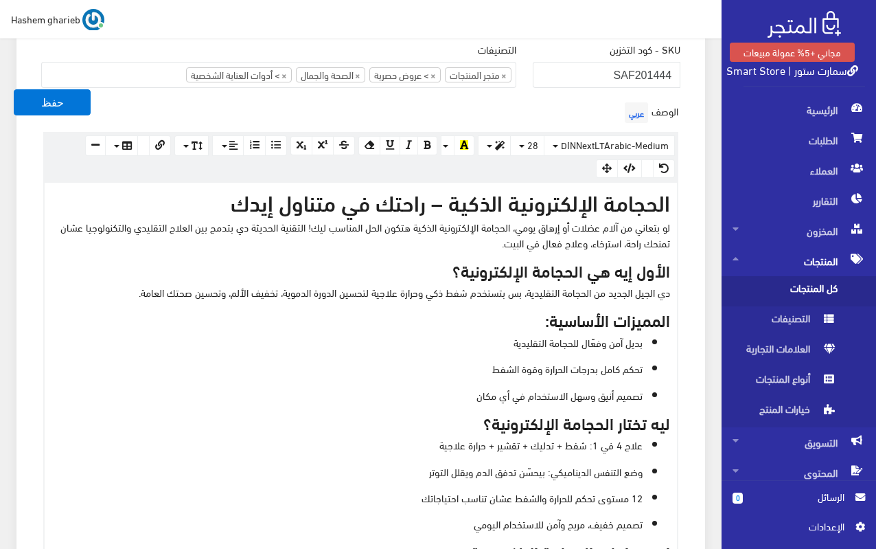
scroll to position [293, 0]
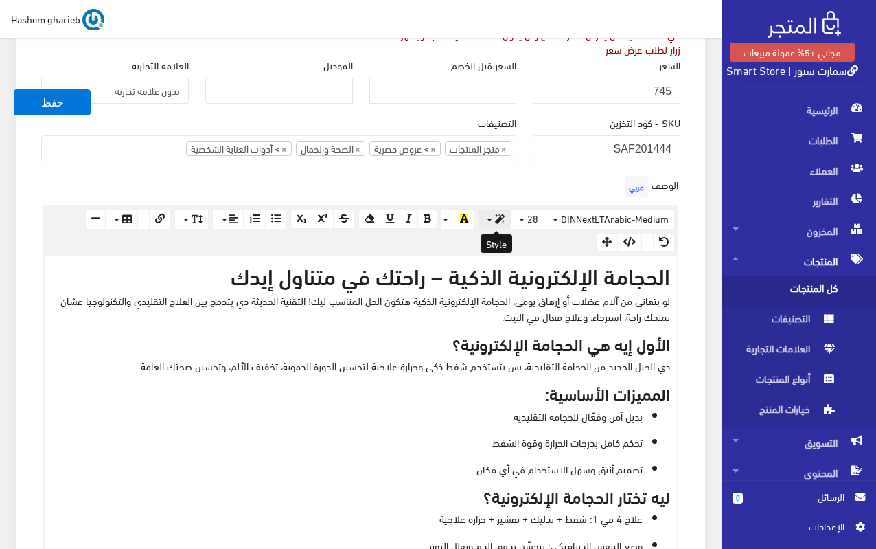
click at [492, 218] on button "button" at bounding box center [494, 219] width 33 height 21
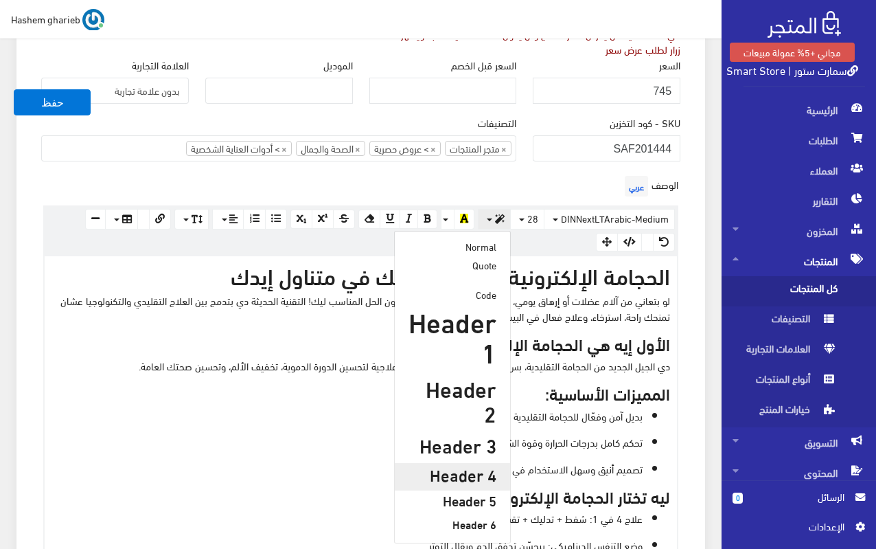
click at [471, 465] on h4 "Header 4" at bounding box center [453, 474] width 88 height 18
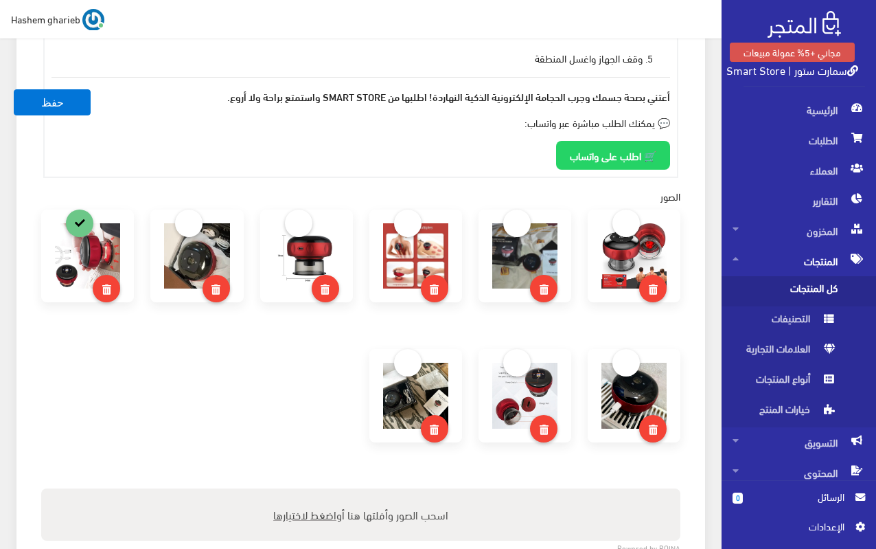
scroll to position [1109, 0]
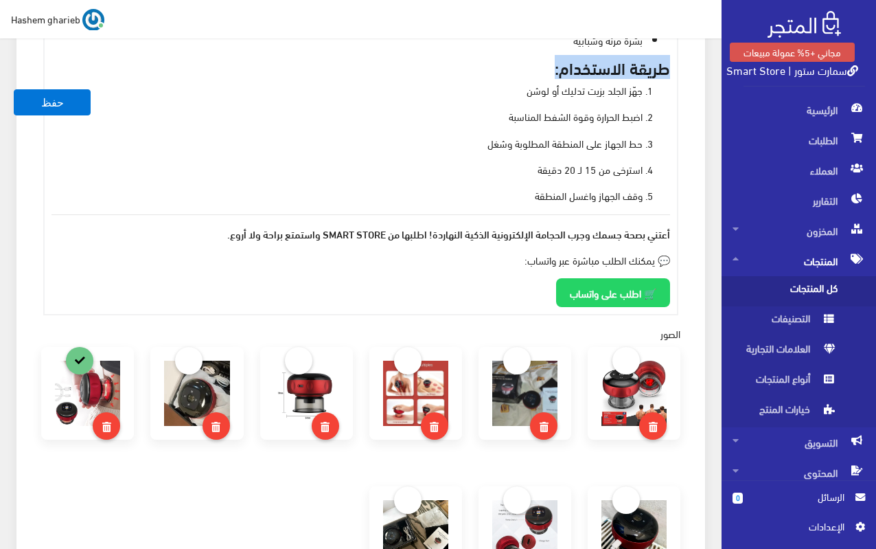
drag, startPoint x: 516, startPoint y: 254, endPoint x: 657, endPoint y: 255, distance: 140.8
click at [657, 255] on p "💬 يمكنك الطلب مباشرة عبر واتساب:" at bounding box center [361, 259] width 619 height 15
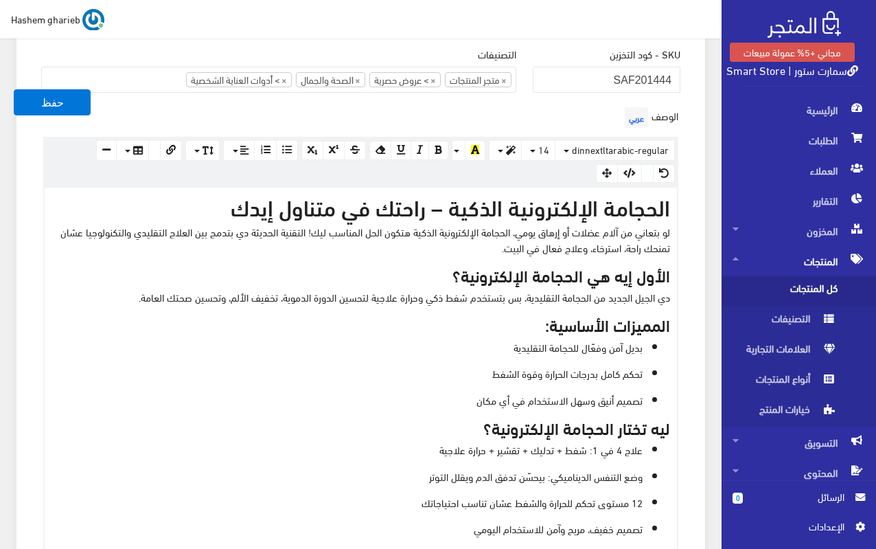
scroll to position [353, 0]
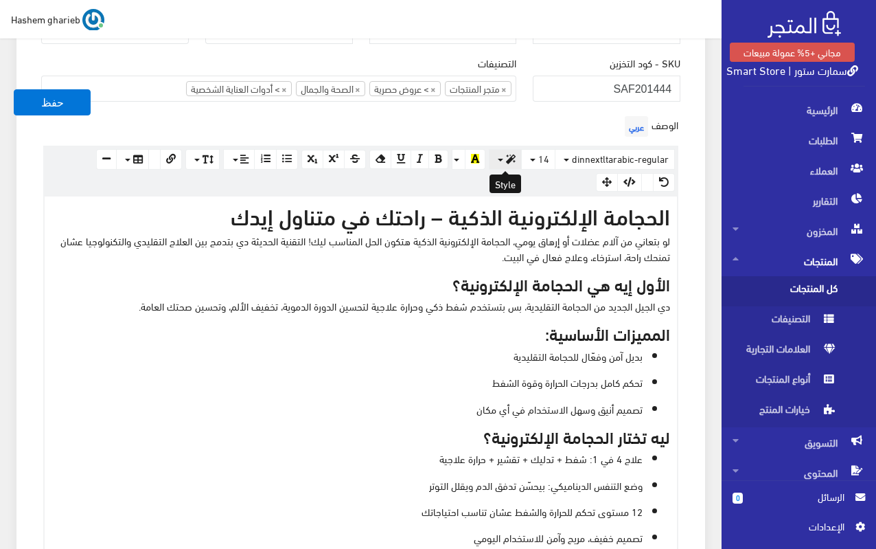
click at [505, 161] on button "button" at bounding box center [505, 159] width 33 height 21
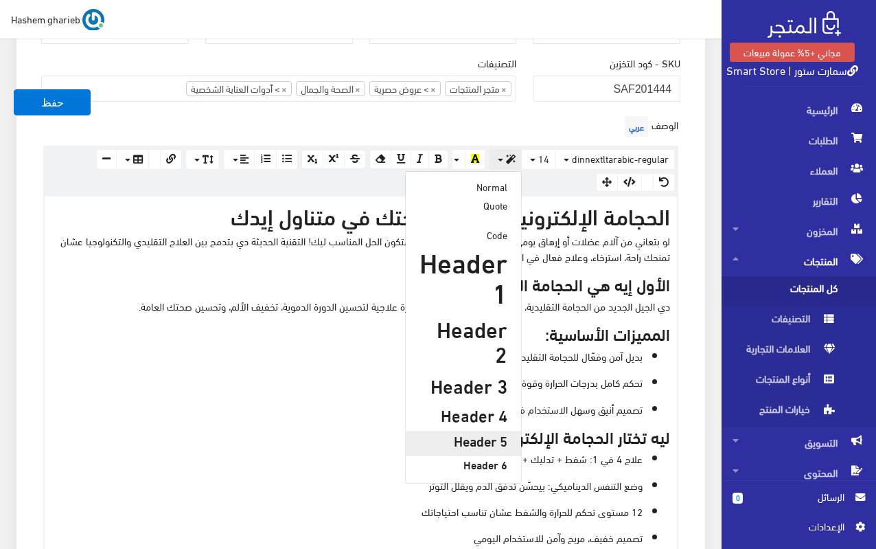
click at [484, 433] on h5 "Header 5" at bounding box center [464, 440] width 88 height 15
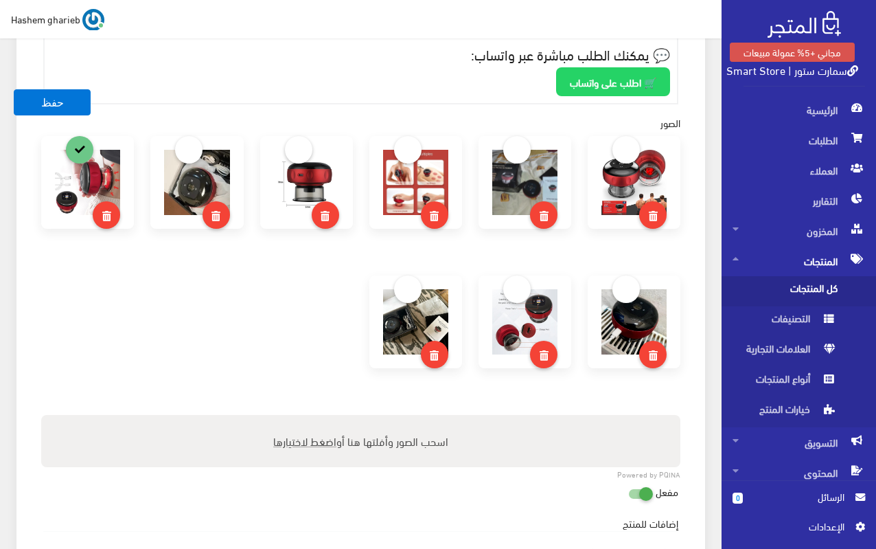
scroll to position [1162, 0]
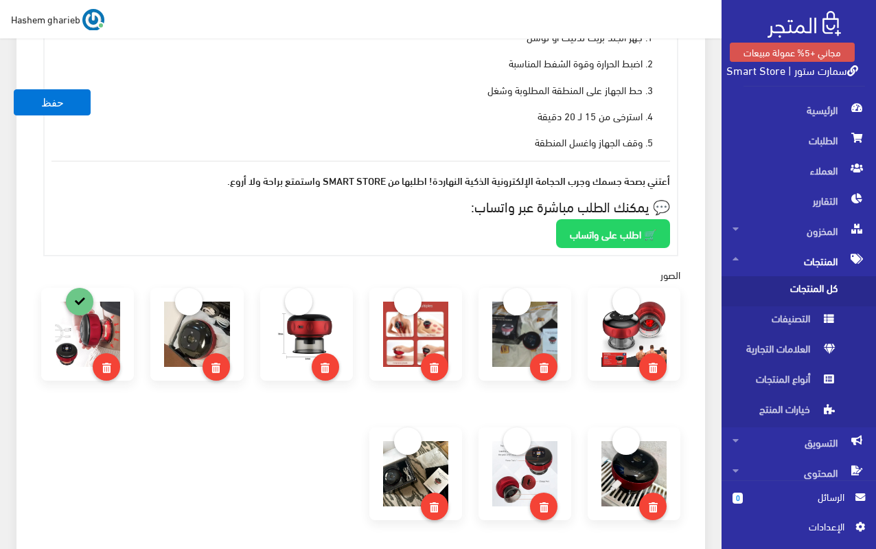
click at [512, 126] on ol "جهّز الجلد بزيت تدليك أو لوشن اضبط الحرارة وقوة الشفط المناسبة حط الجهاز على ال…" at bounding box center [361, 89] width 619 height 121
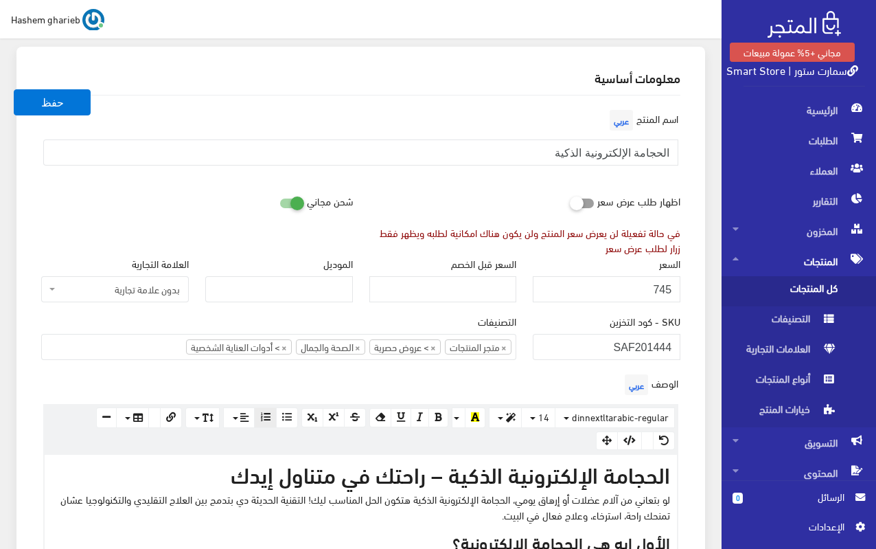
scroll to position [0, 0]
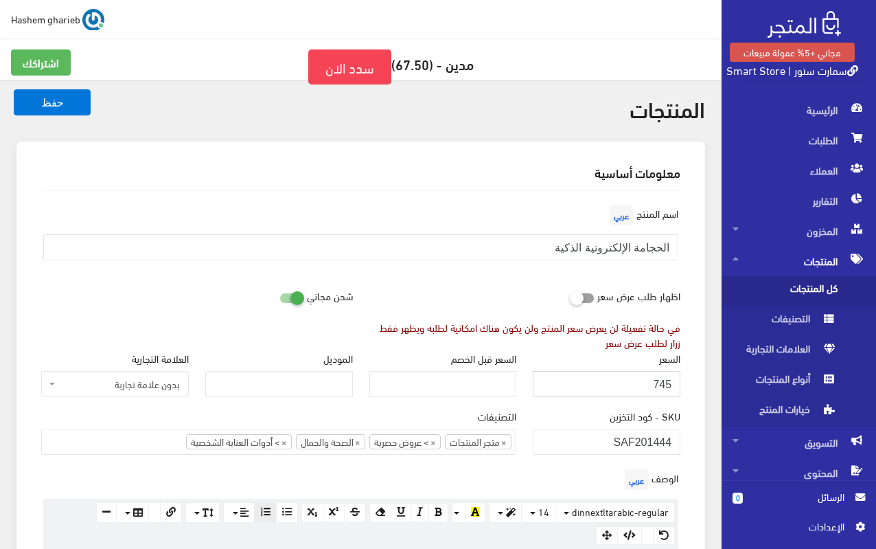
drag, startPoint x: 652, startPoint y: 385, endPoint x: 684, endPoint y: 385, distance: 31.6
click at [684, 385] on div "السعر 745" at bounding box center [607, 379] width 164 height 58
click at [622, 385] on input "745" at bounding box center [607, 384] width 148 height 26
type input "7"
type input "685"
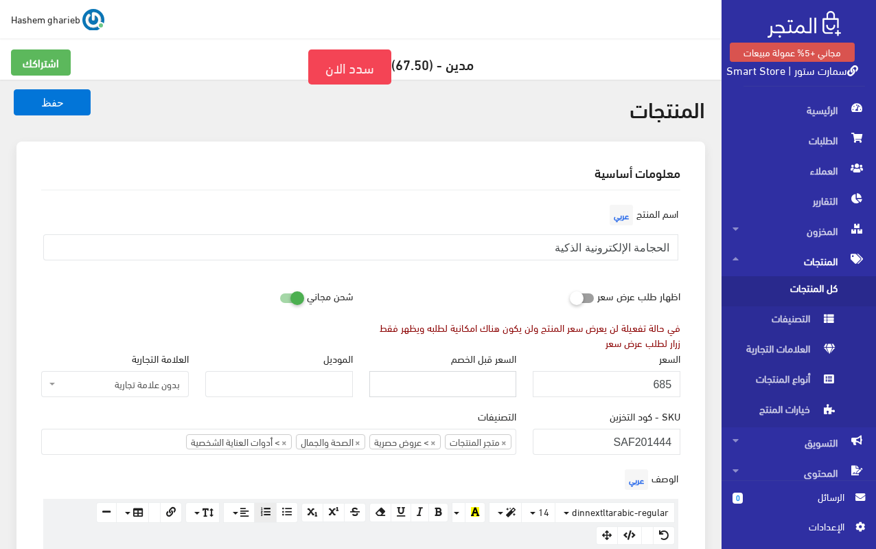
click at [450, 381] on input "السعر قبل الخصم" at bounding box center [444, 384] width 148 height 26
type input "775"
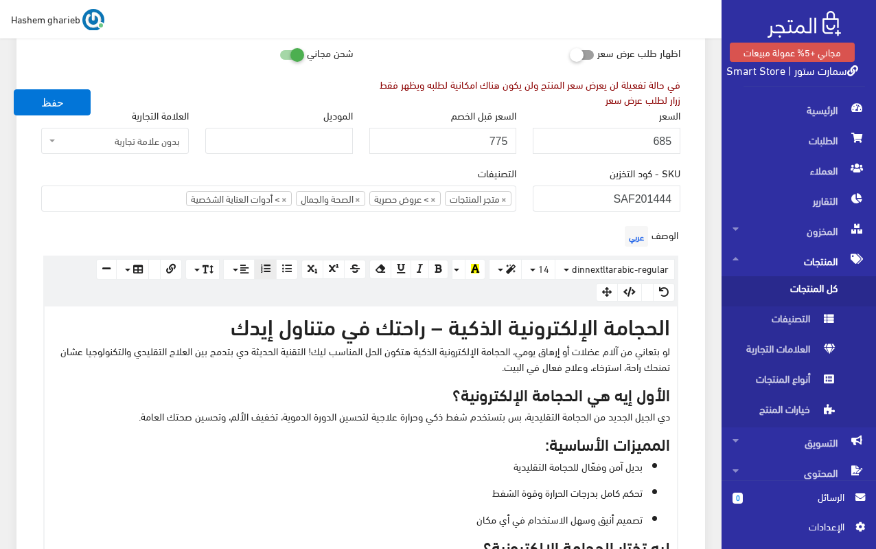
scroll to position [206, 0]
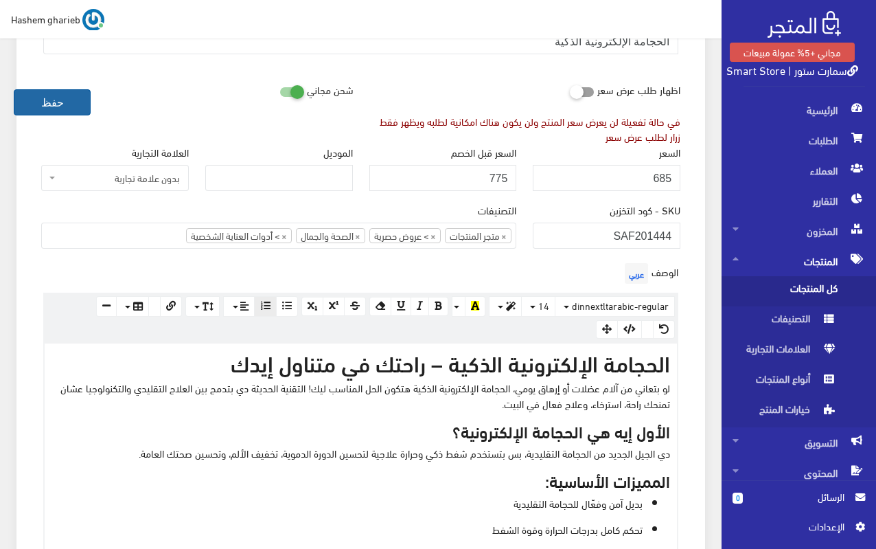
click at [60, 98] on button "حفظ" at bounding box center [52, 102] width 77 height 26
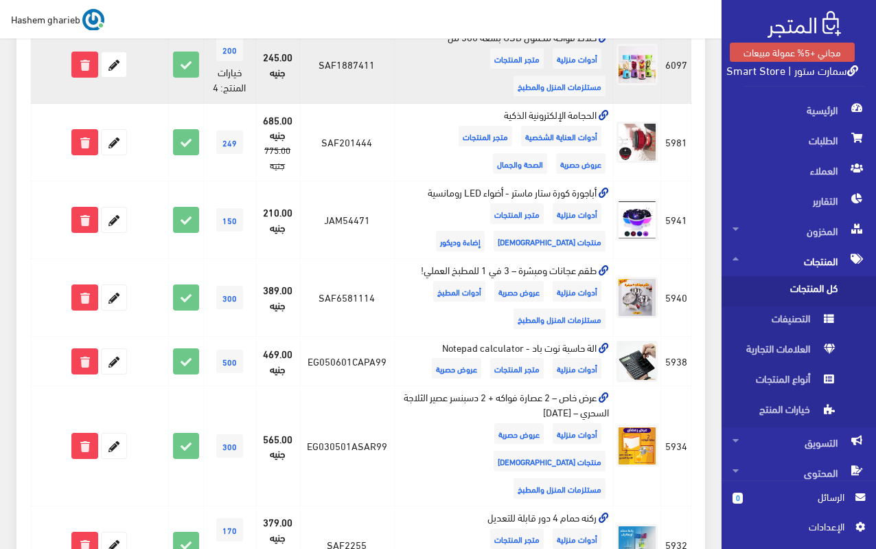
scroll to position [755, 0]
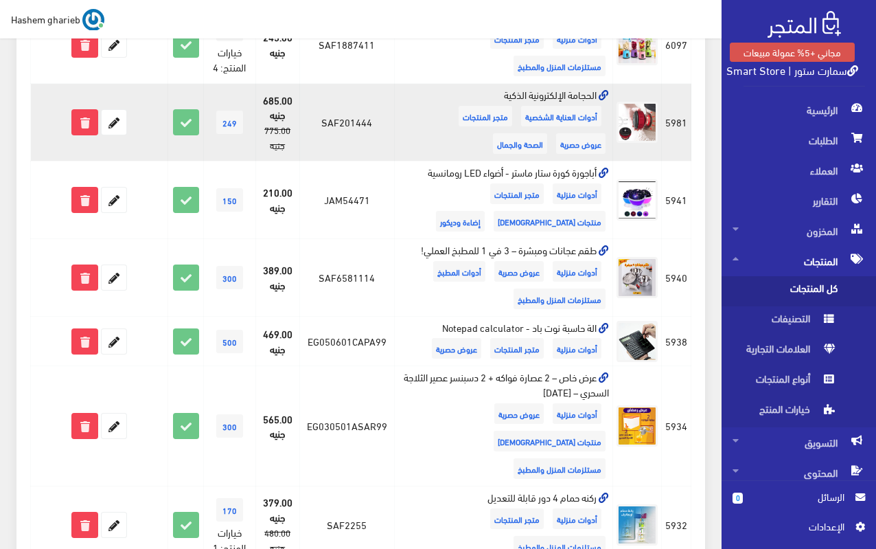
click at [602, 94] on icon at bounding box center [604, 96] width 10 height 10
click at [114, 126] on icon at bounding box center [114, 122] width 25 height 25
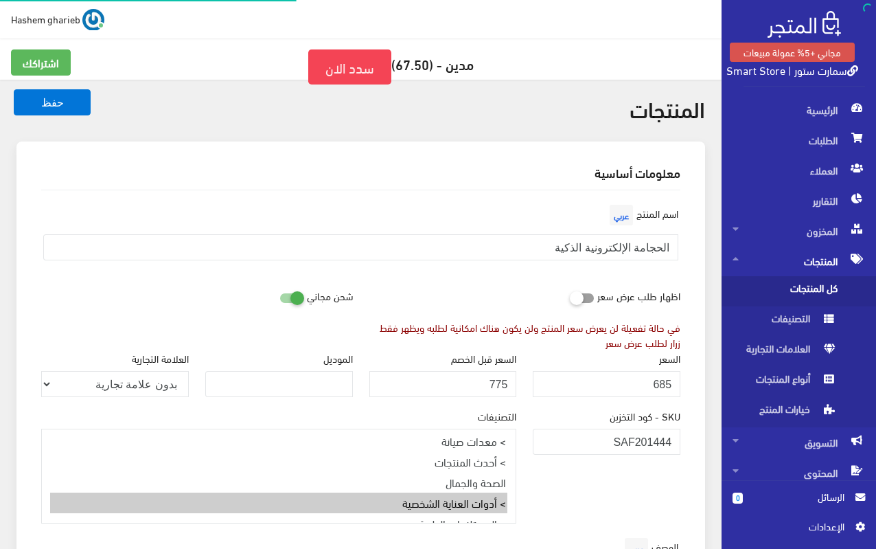
select select "28"
select select
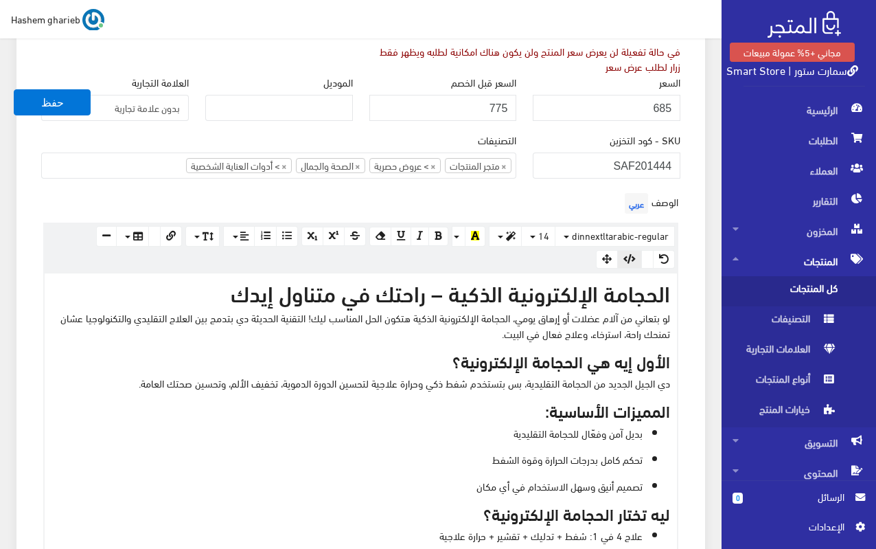
scroll to position [343, 0]
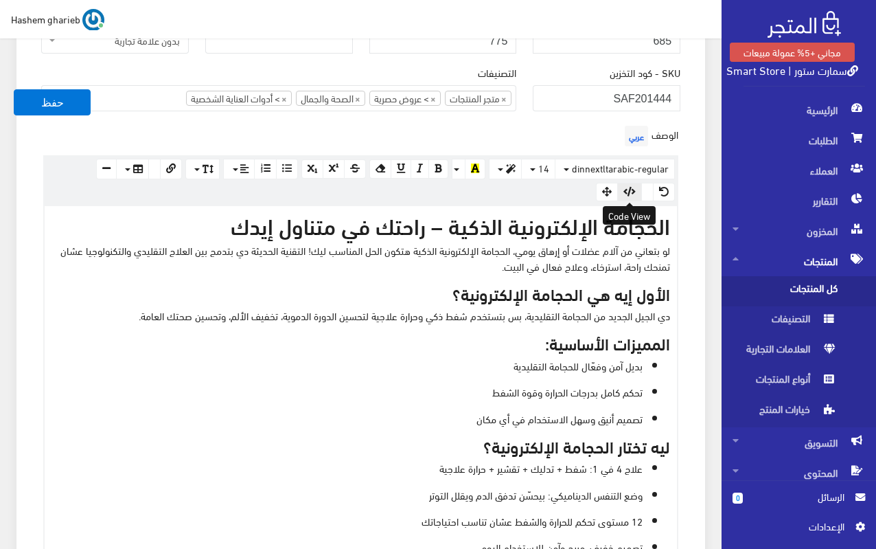
click at [630, 184] on button "button" at bounding box center [629, 192] width 25 height 19
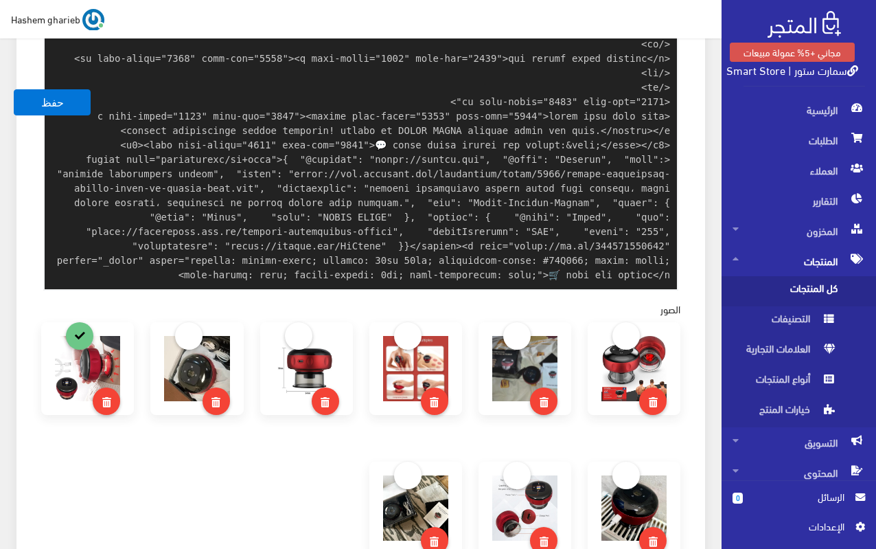
paste textarea "<!-- Meta Tags --> <title>الحجامة الإلكترونية الذكية - راحتك في متناول إيدك | S…"
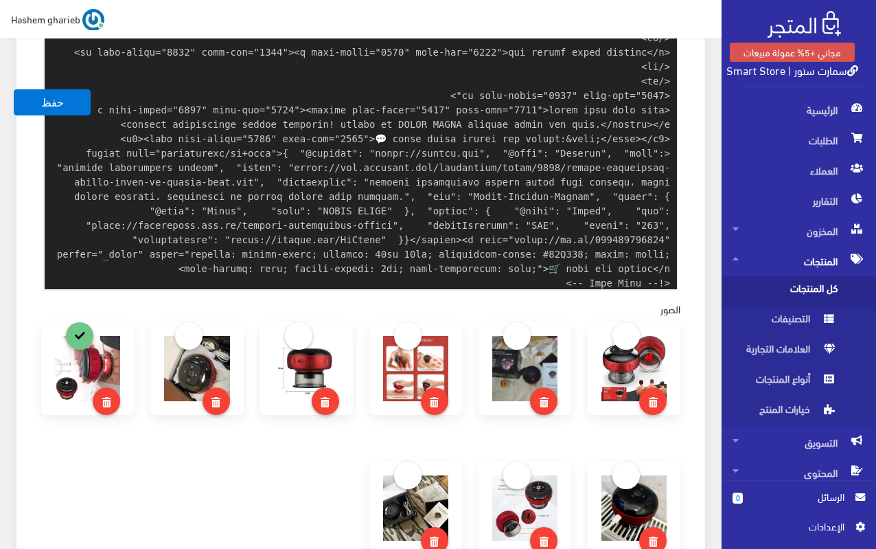
scroll to position [1128, 0]
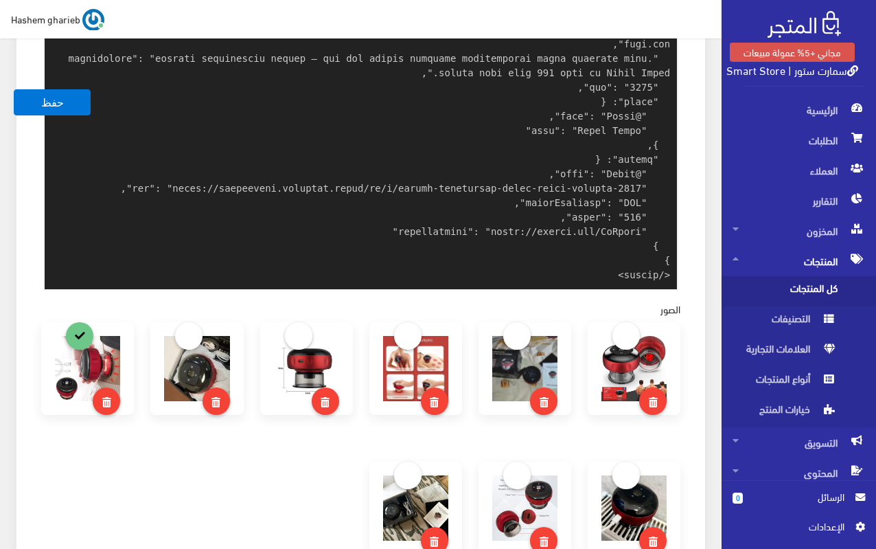
type textarea "<h2>الحجامة الإلكترونية الذكية – راحتك في متناول إيدك</h2> <p data-start="209" …"
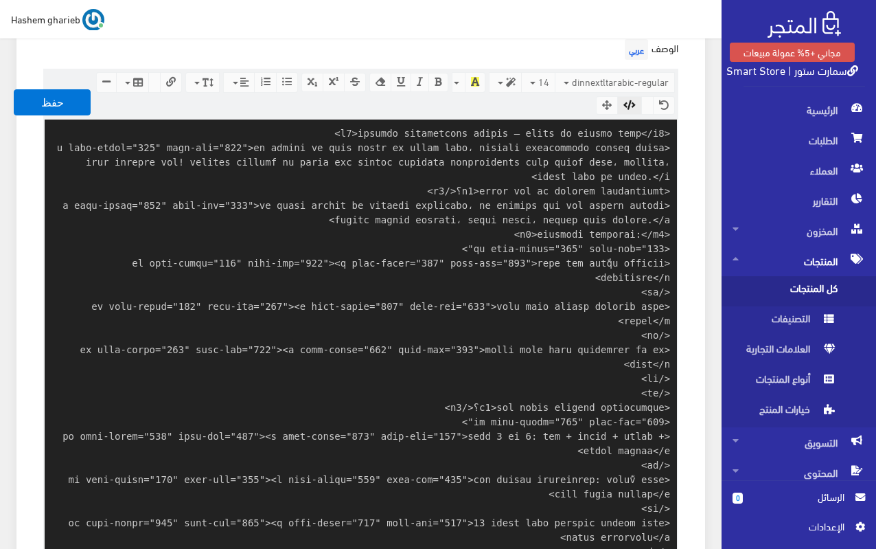
scroll to position [310, 0]
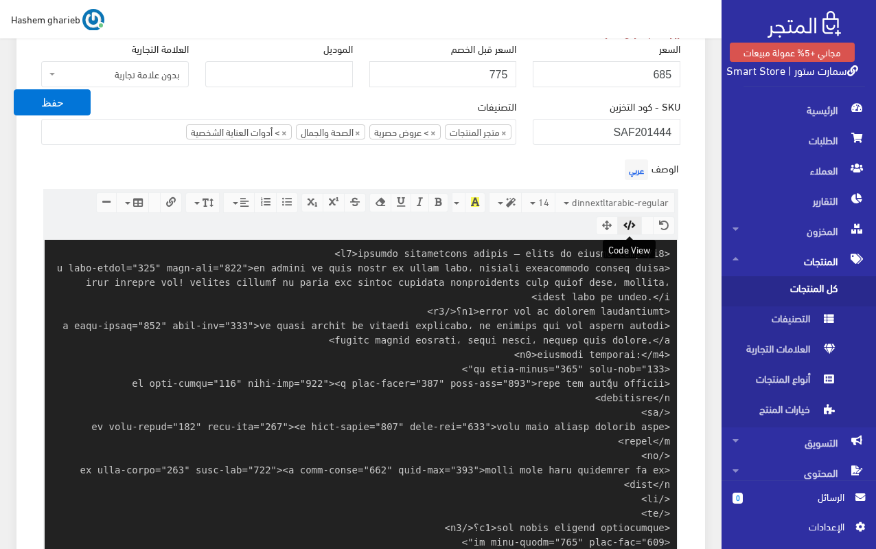
click at [632, 221] on icon "button" at bounding box center [630, 225] width 12 height 10
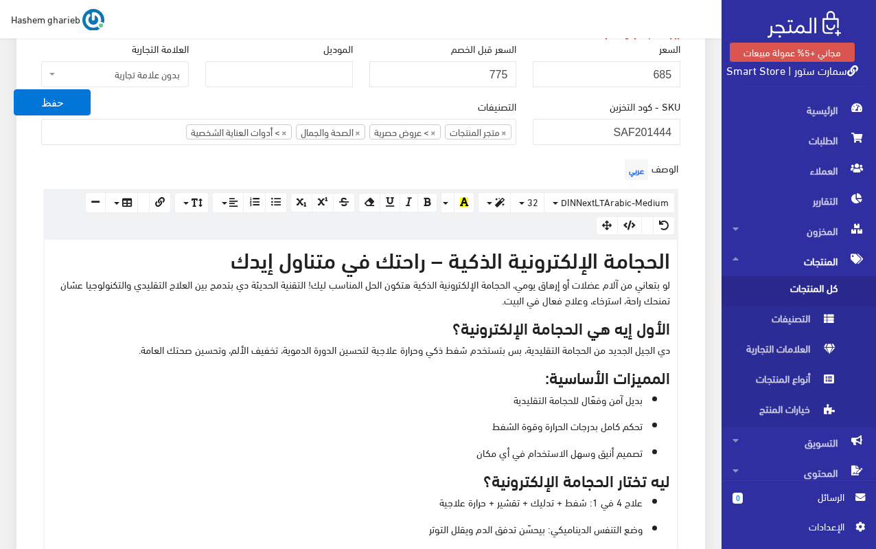
click at [48, 98] on button "حفظ" at bounding box center [52, 102] width 77 height 26
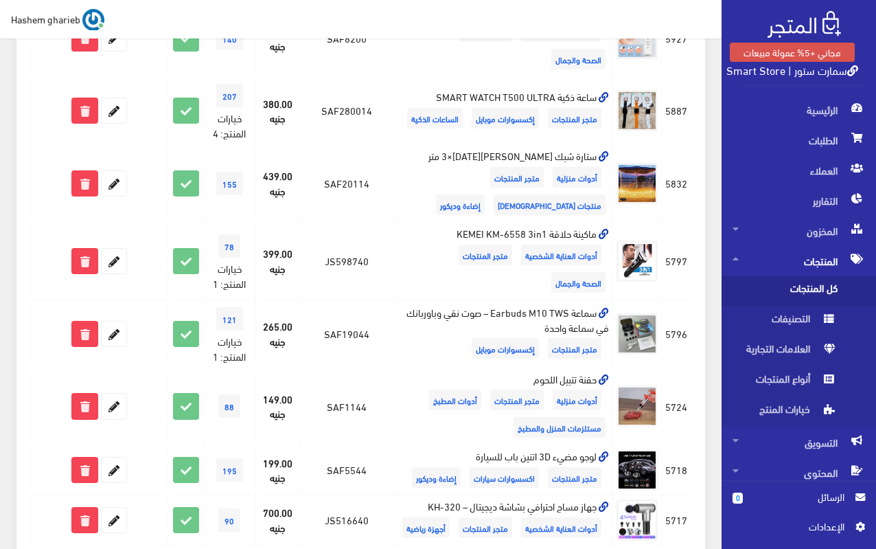
scroll to position [1347, 0]
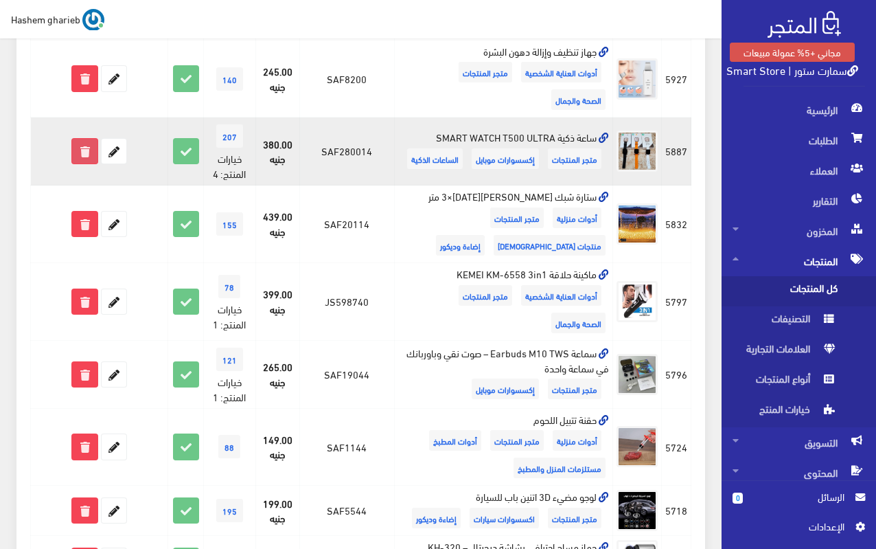
click at [85, 139] on icon at bounding box center [84, 151] width 25 height 25
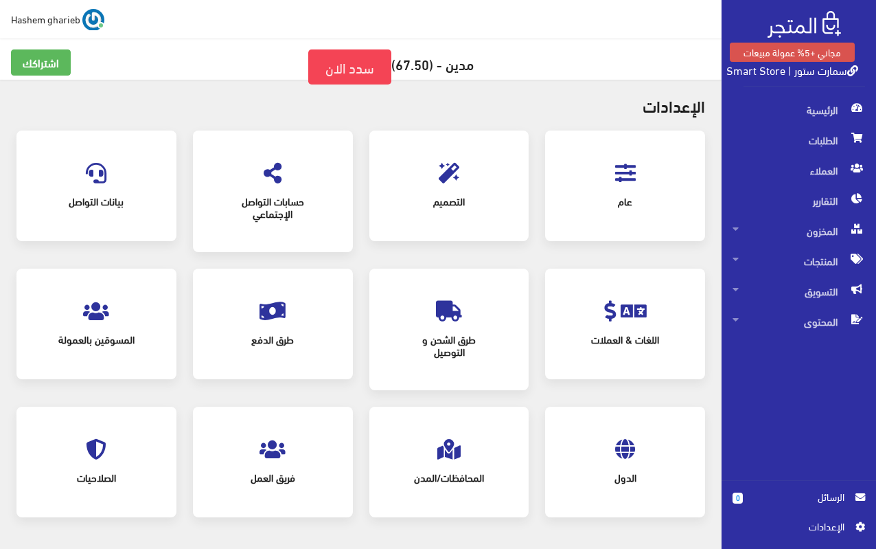
click at [626, 171] on icon at bounding box center [625, 173] width 21 height 21
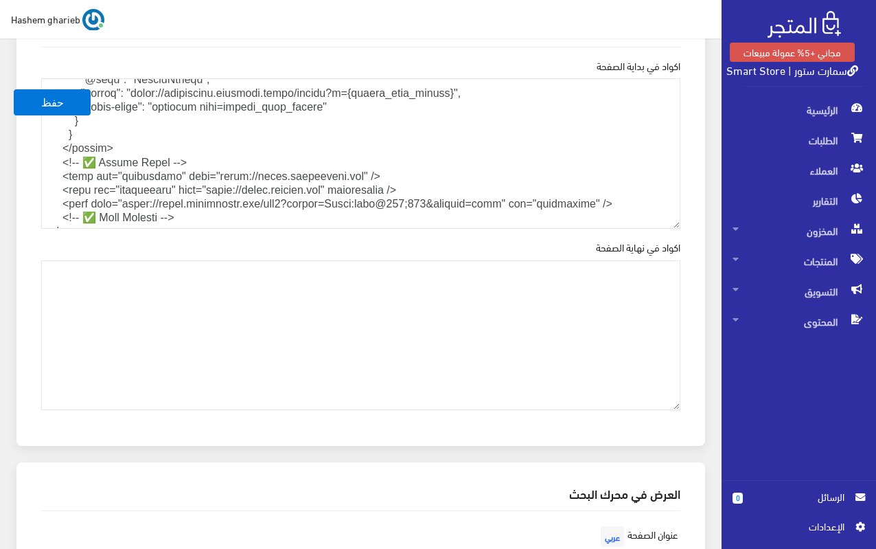
scroll to position [1648, 0]
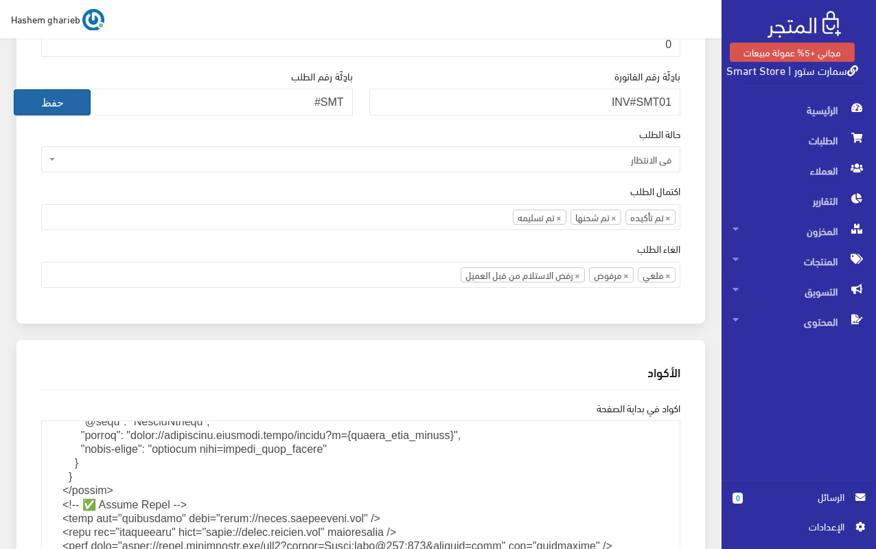
click at [54, 103] on button "حفظ" at bounding box center [52, 102] width 77 height 26
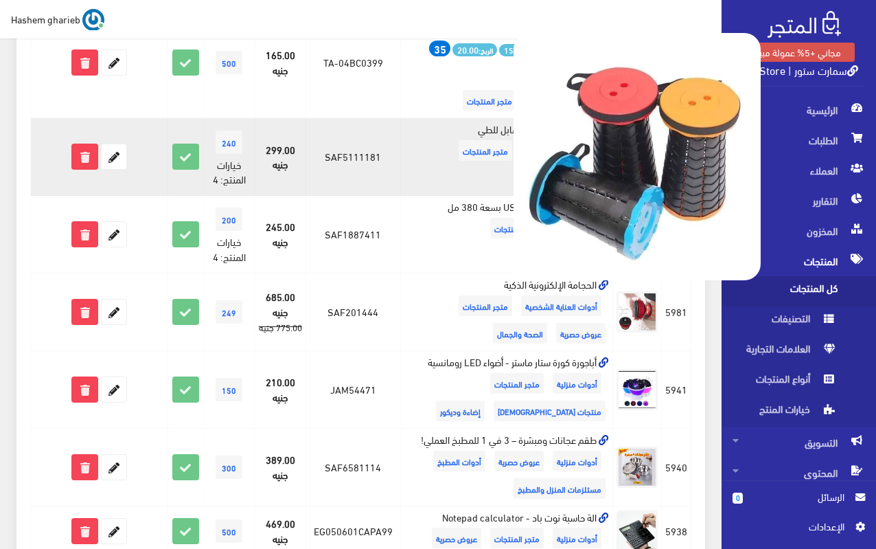
scroll to position [755, 0]
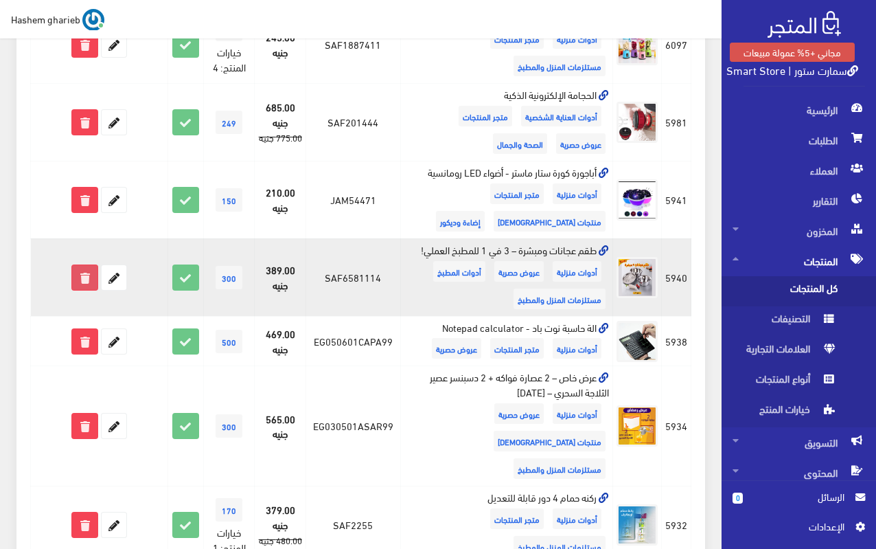
click at [82, 273] on icon at bounding box center [84, 277] width 25 height 25
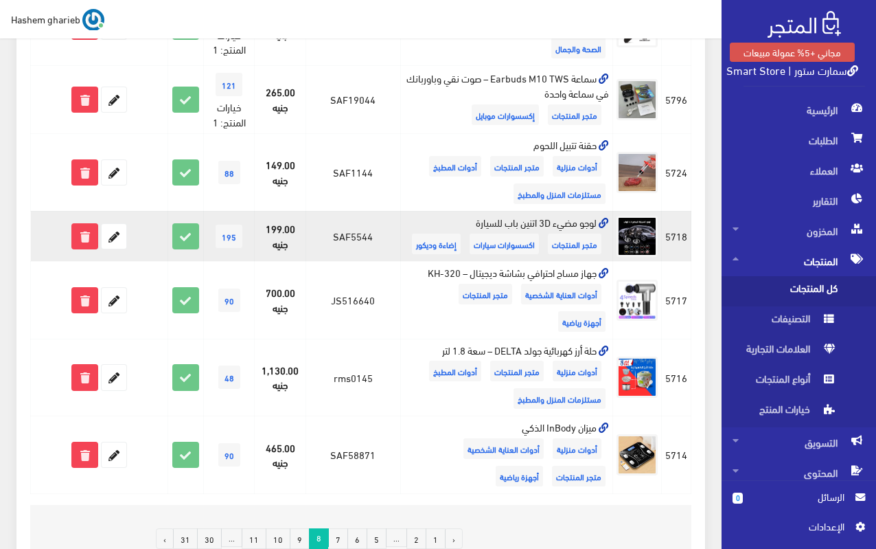
scroll to position [1511, 0]
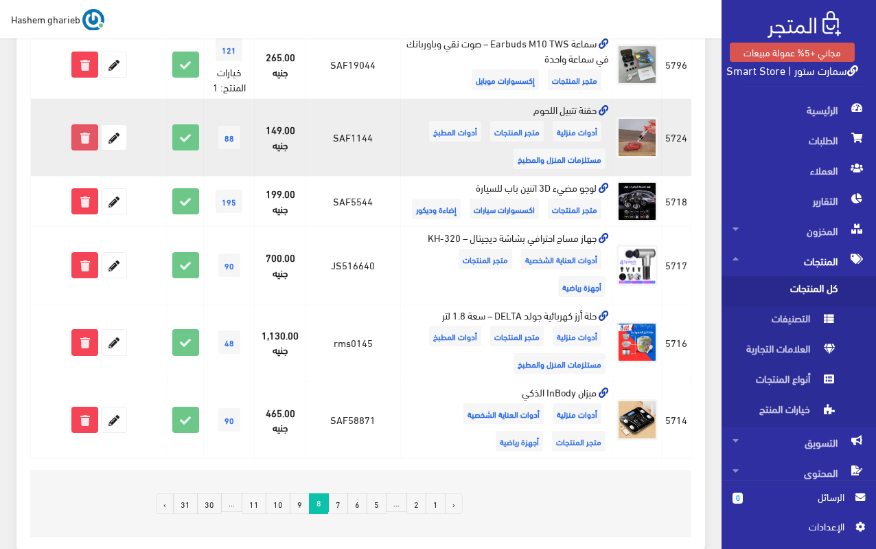
click at [83, 125] on icon at bounding box center [84, 137] width 25 height 25
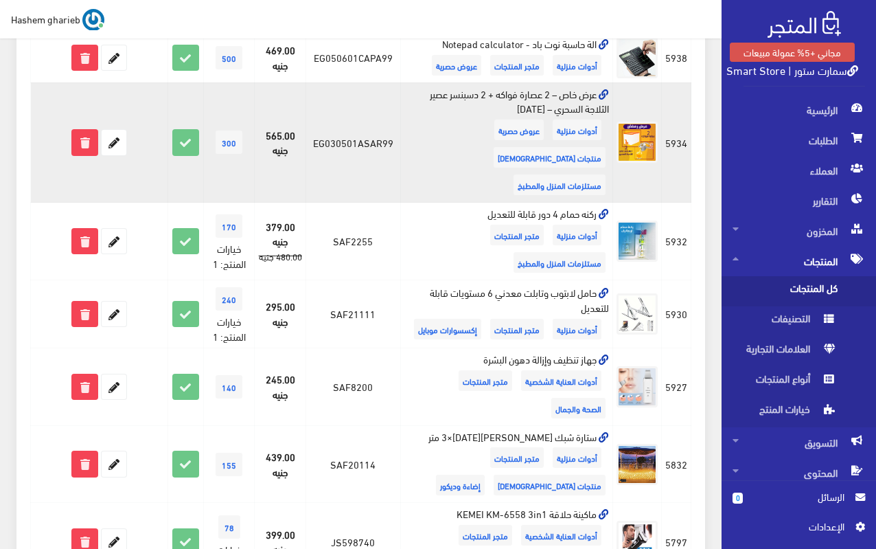
scroll to position [893, 0]
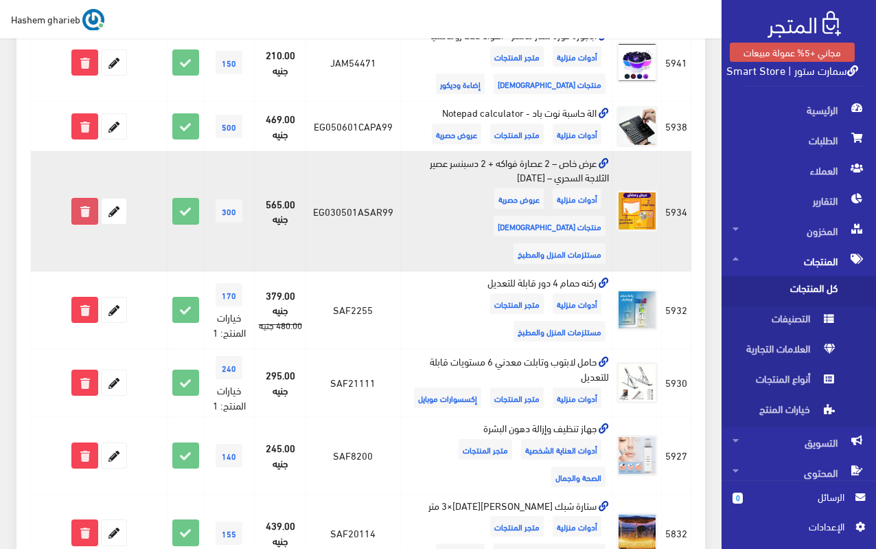
click at [84, 198] on icon at bounding box center [84, 210] width 25 height 25
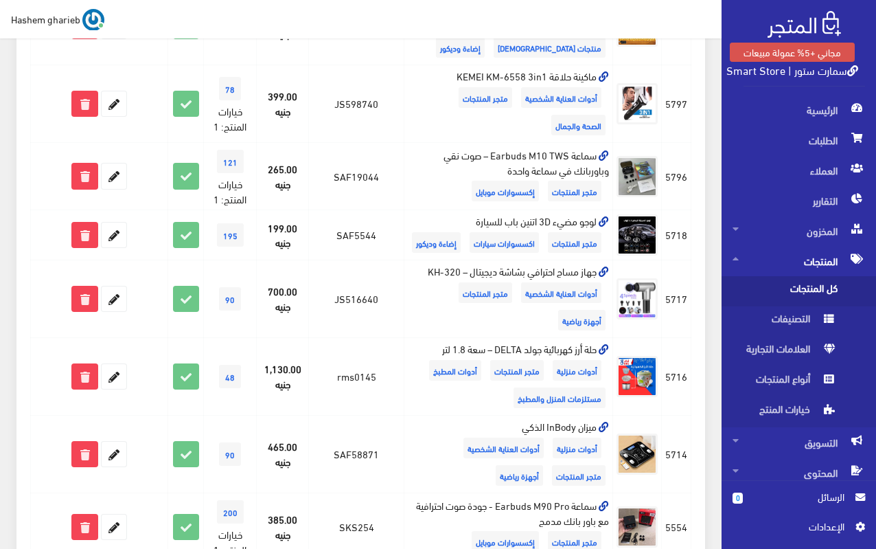
scroll to position [1173, 0]
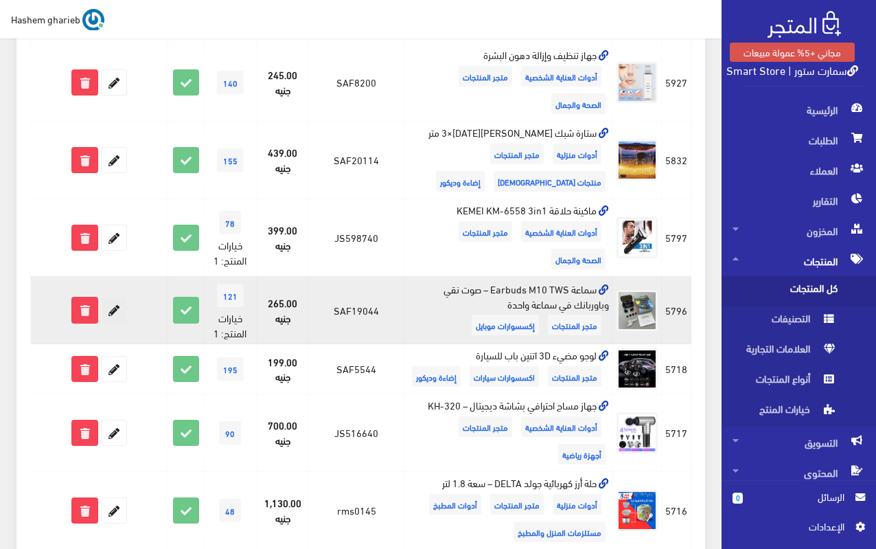
click at [115, 307] on icon at bounding box center [114, 309] width 25 height 25
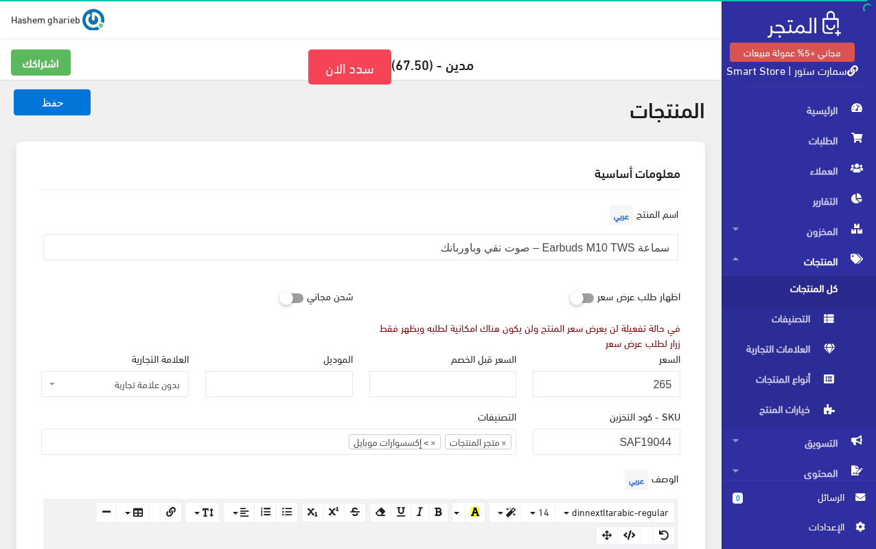
select select "27"
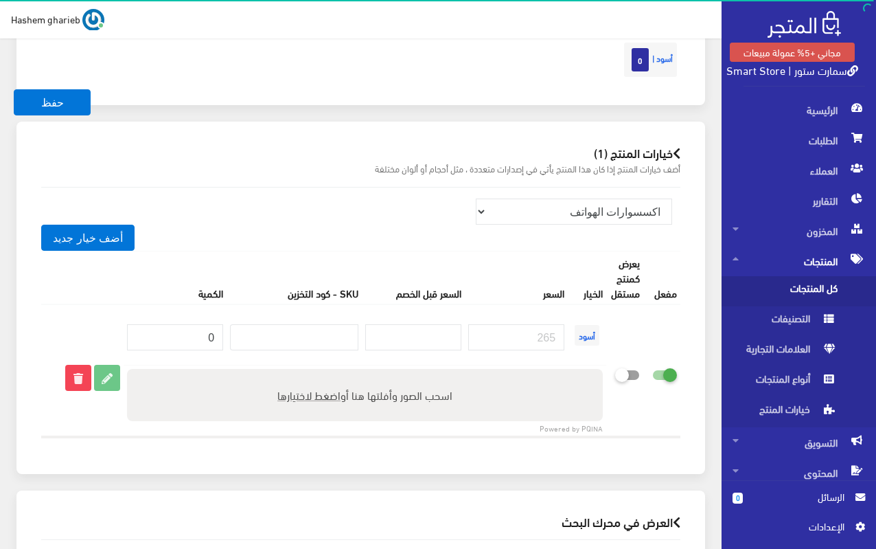
scroll to position [1561, 0]
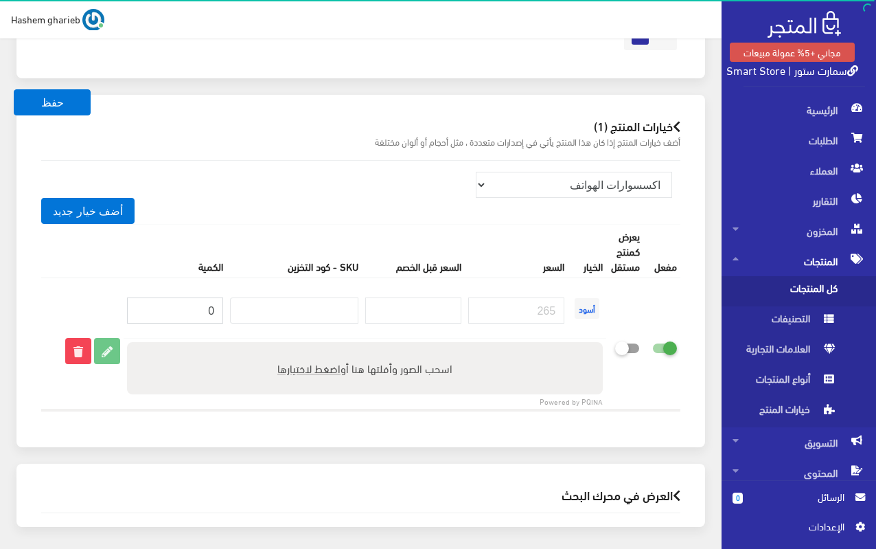
drag, startPoint x: 177, startPoint y: 308, endPoint x: 232, endPoint y: 308, distance: 55.6
click at [231, 308] on tr "أسود" at bounding box center [360, 307] width 639 height 60
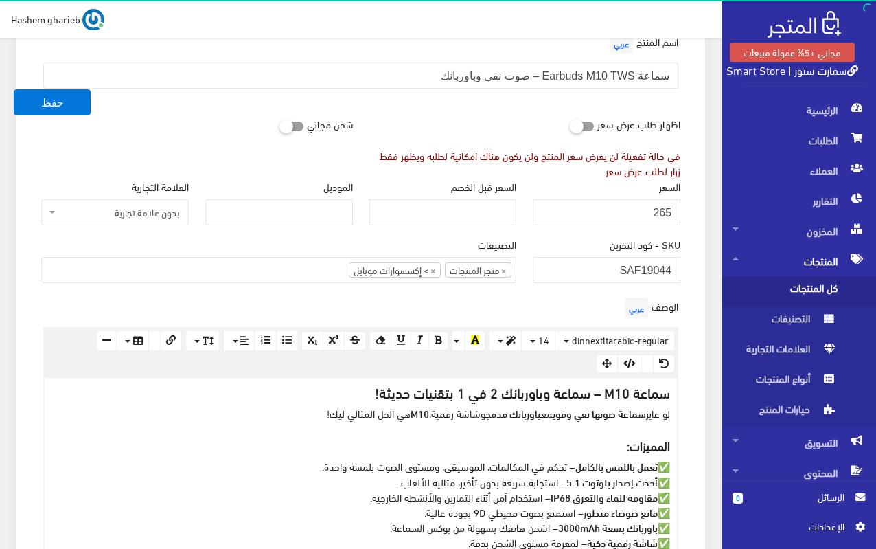
scroll to position [206, 0]
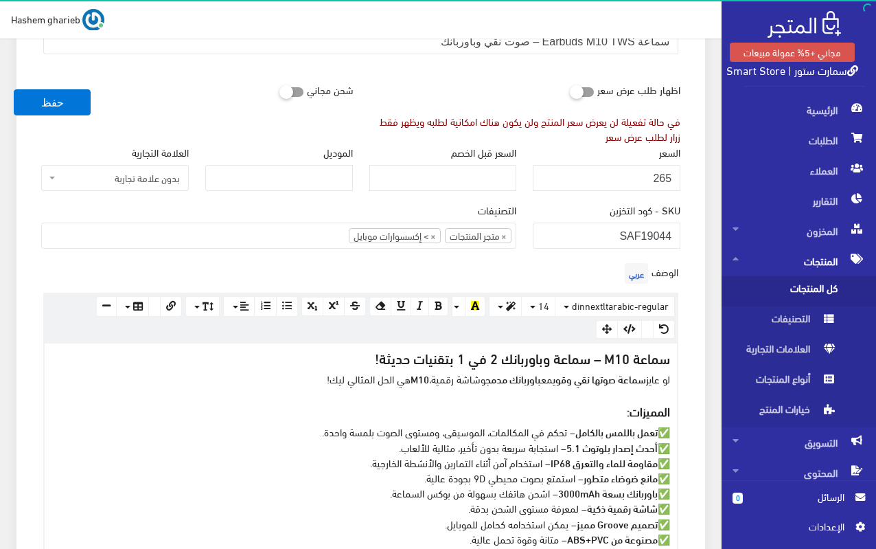
type input "150"
drag, startPoint x: 628, startPoint y: 177, endPoint x: 698, endPoint y: 183, distance: 71.0
type input "249"
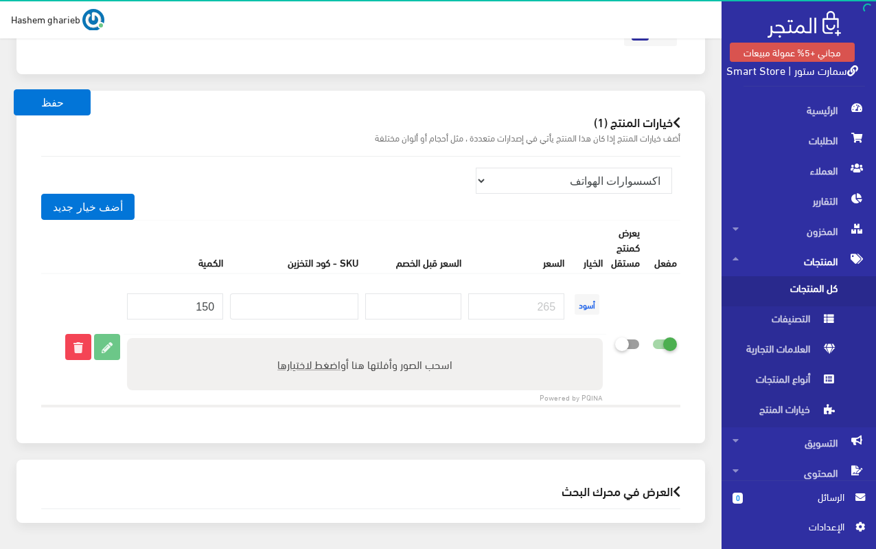
scroll to position [1615, 0]
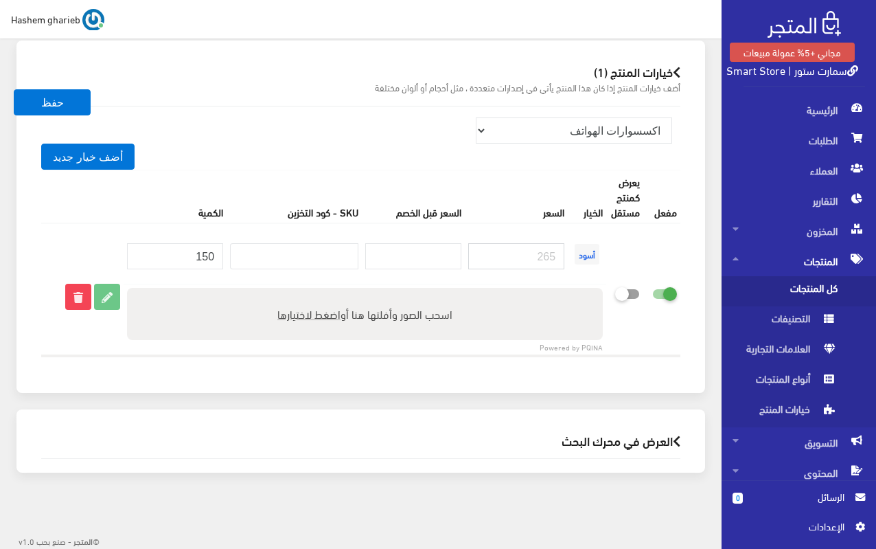
click at [530, 253] on input "number" at bounding box center [516, 256] width 96 height 26
type input "249"
click at [700, 216] on div "خيارات المنتج (1) أضف خيارات المنتج إذا كان هذا المنتج يأتي في إصدارات متعددة ،…" at bounding box center [360, 217] width 689 height 352
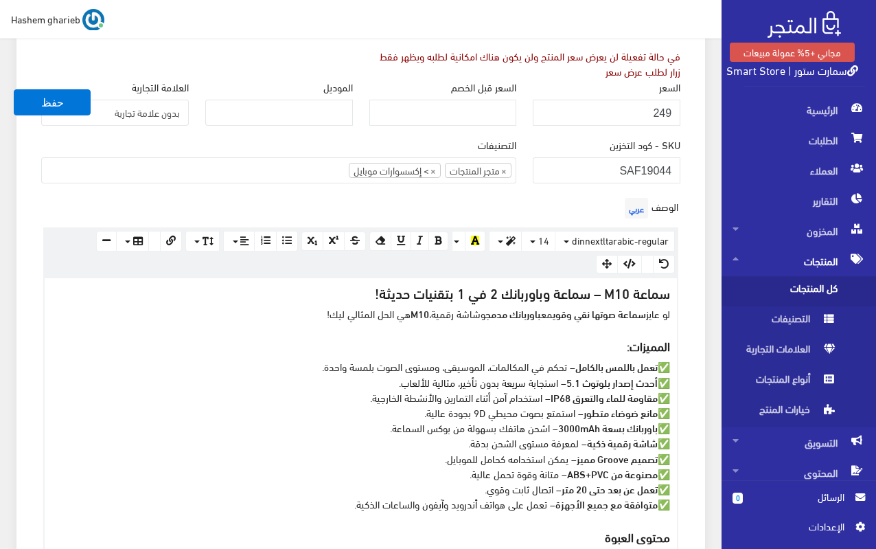
scroll to position [275, 0]
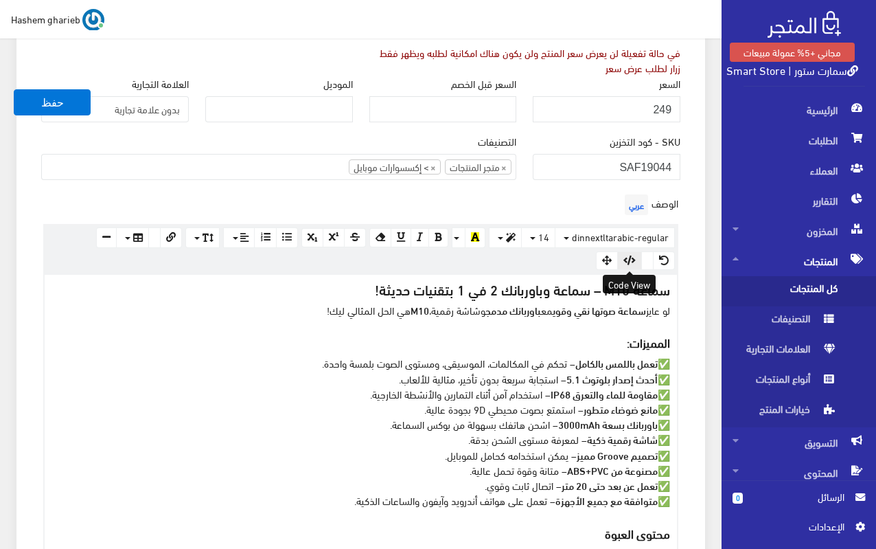
click at [626, 260] on icon "button" at bounding box center [630, 260] width 12 height 10
type textarea "<h5><strong>سماعة M10 – سماعة وباوربانك 2 في 1 بتقنيات حديثة!&nbsp;</strong></h…"
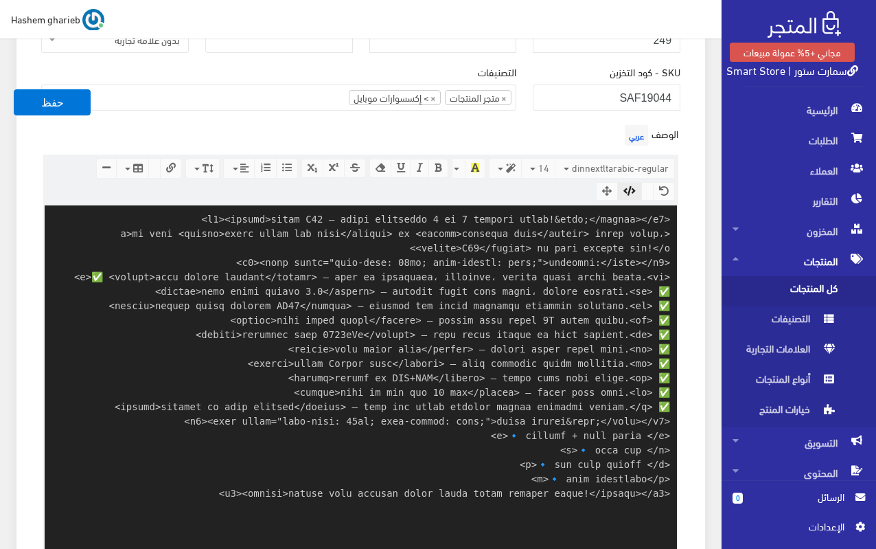
scroll to position [288, 0]
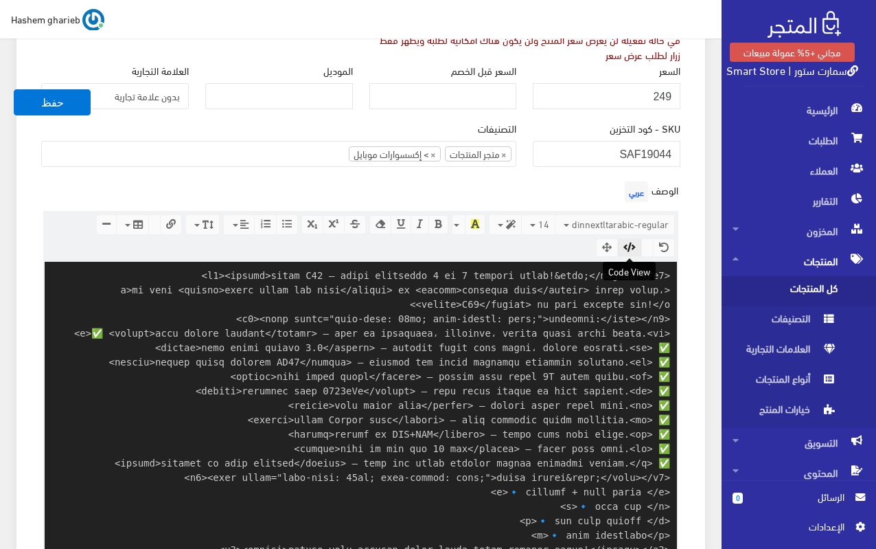
click at [635, 241] on button "button" at bounding box center [629, 247] width 25 height 19
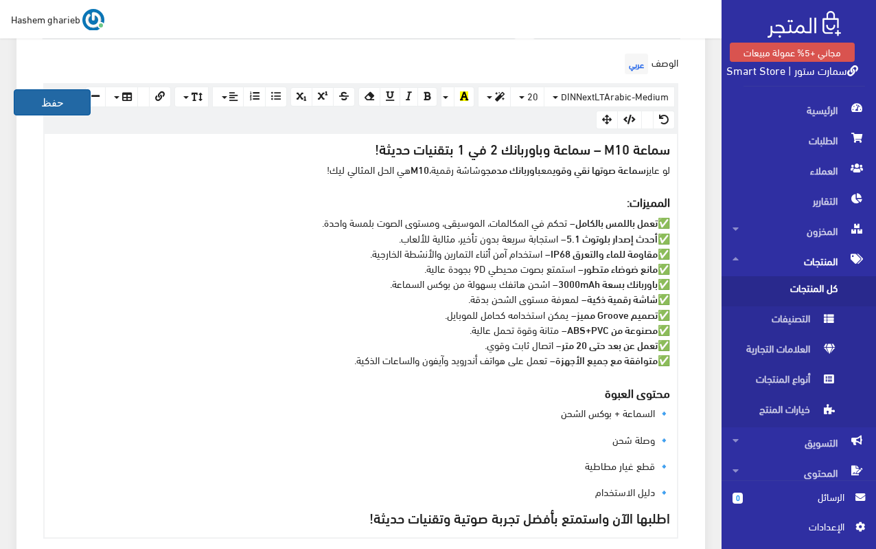
scroll to position [310, 0]
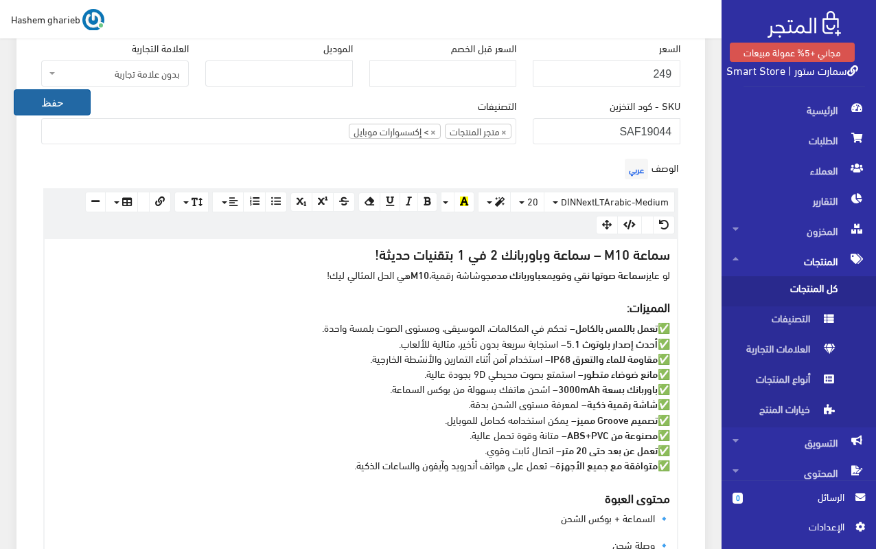
click at [46, 106] on button "حفظ" at bounding box center [52, 102] width 77 height 26
